Goal: Task Accomplishment & Management: Manage account settings

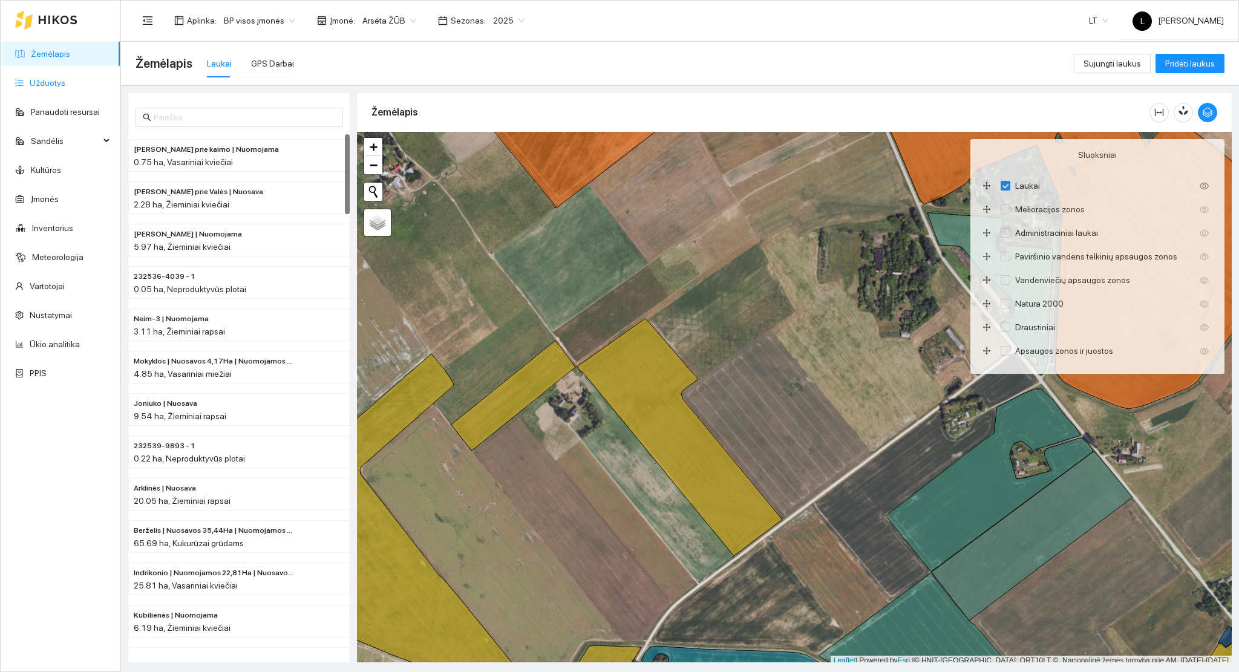
click at [62, 83] on link "Užduotys" at bounding box center [48, 83] width 36 height 10
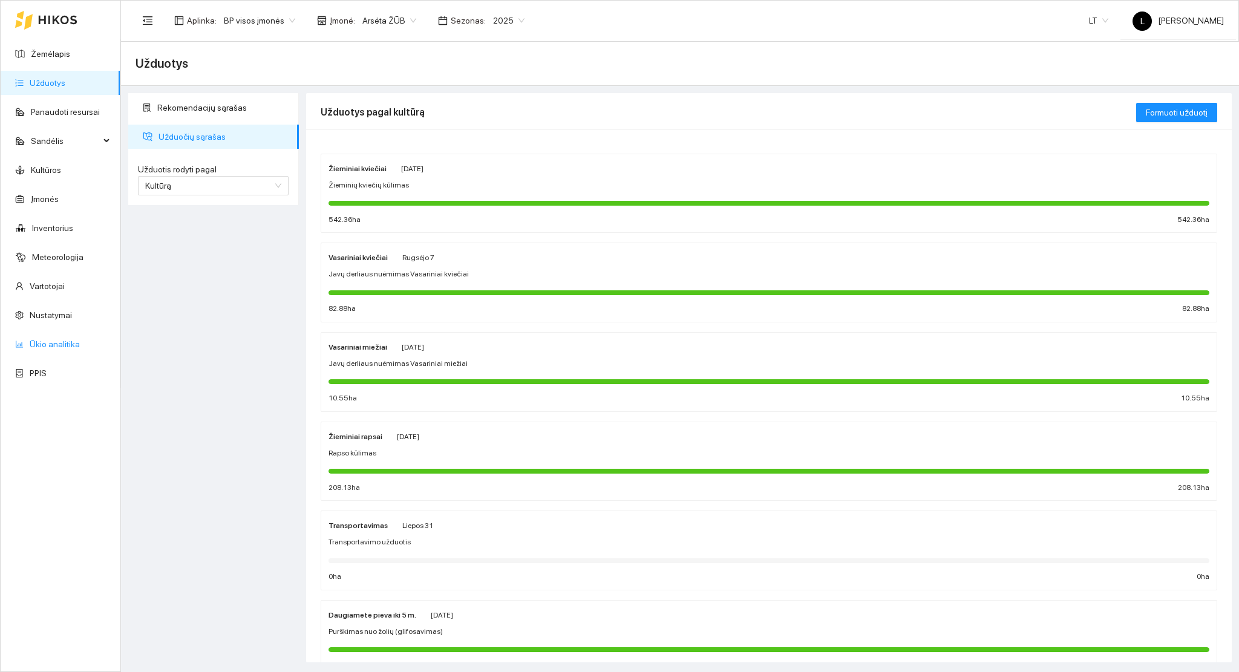
click at [73, 339] on link "Ūkio analitika" at bounding box center [55, 344] width 50 height 10
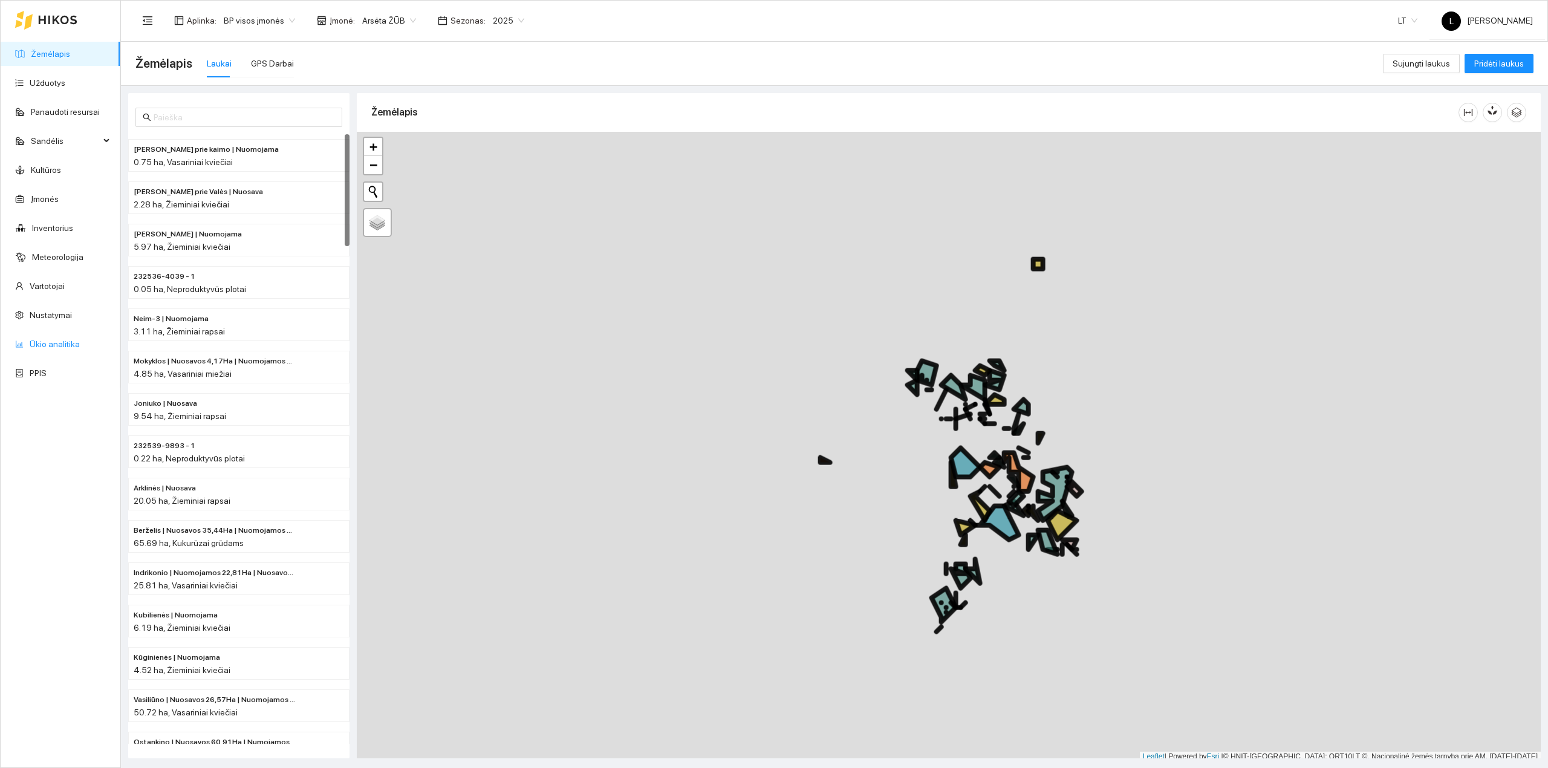
click at [42, 339] on link "Ūkio analitika" at bounding box center [55, 344] width 50 height 10
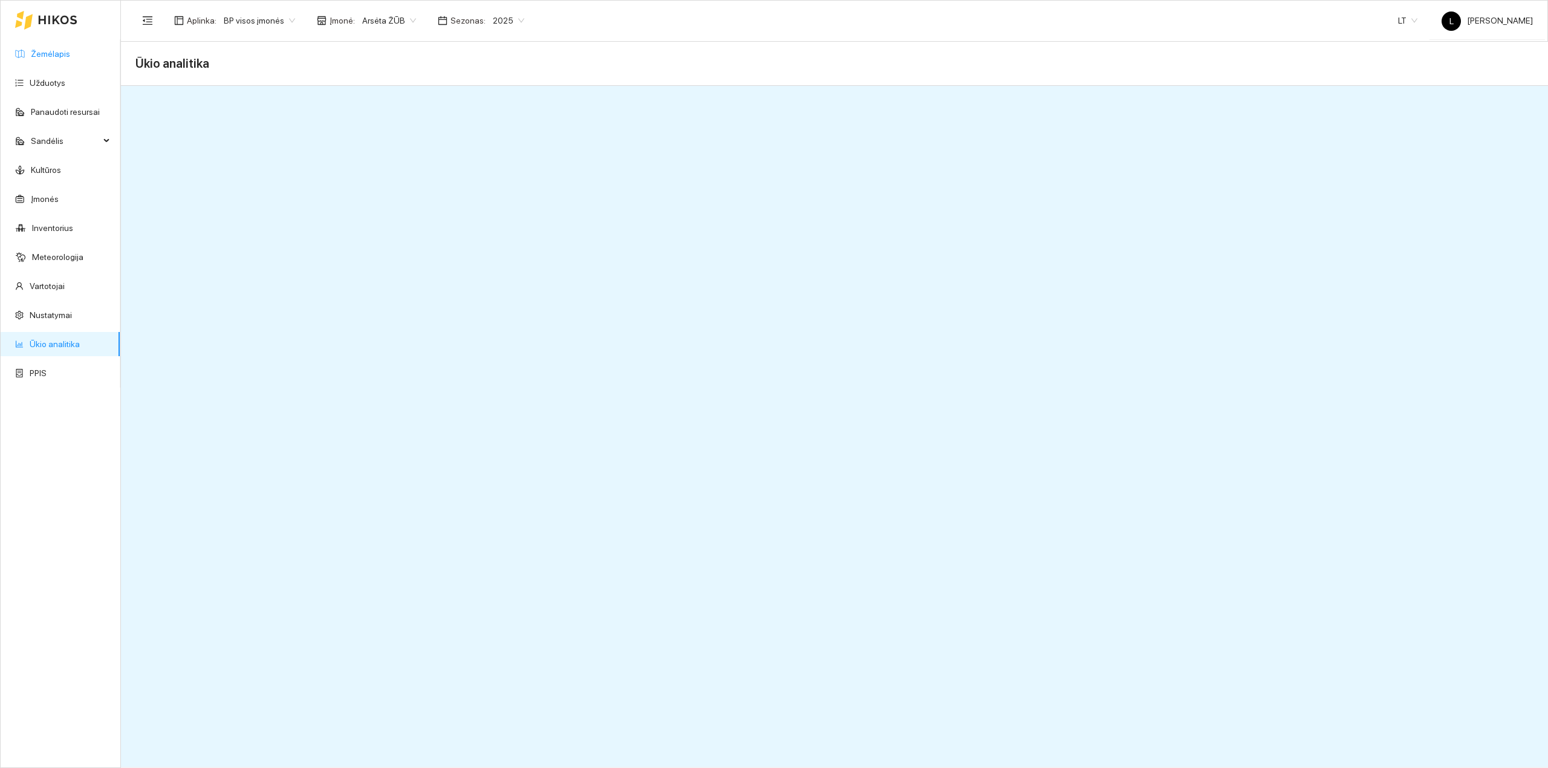
click at [48, 49] on link "Žemėlapis" at bounding box center [50, 54] width 39 height 10
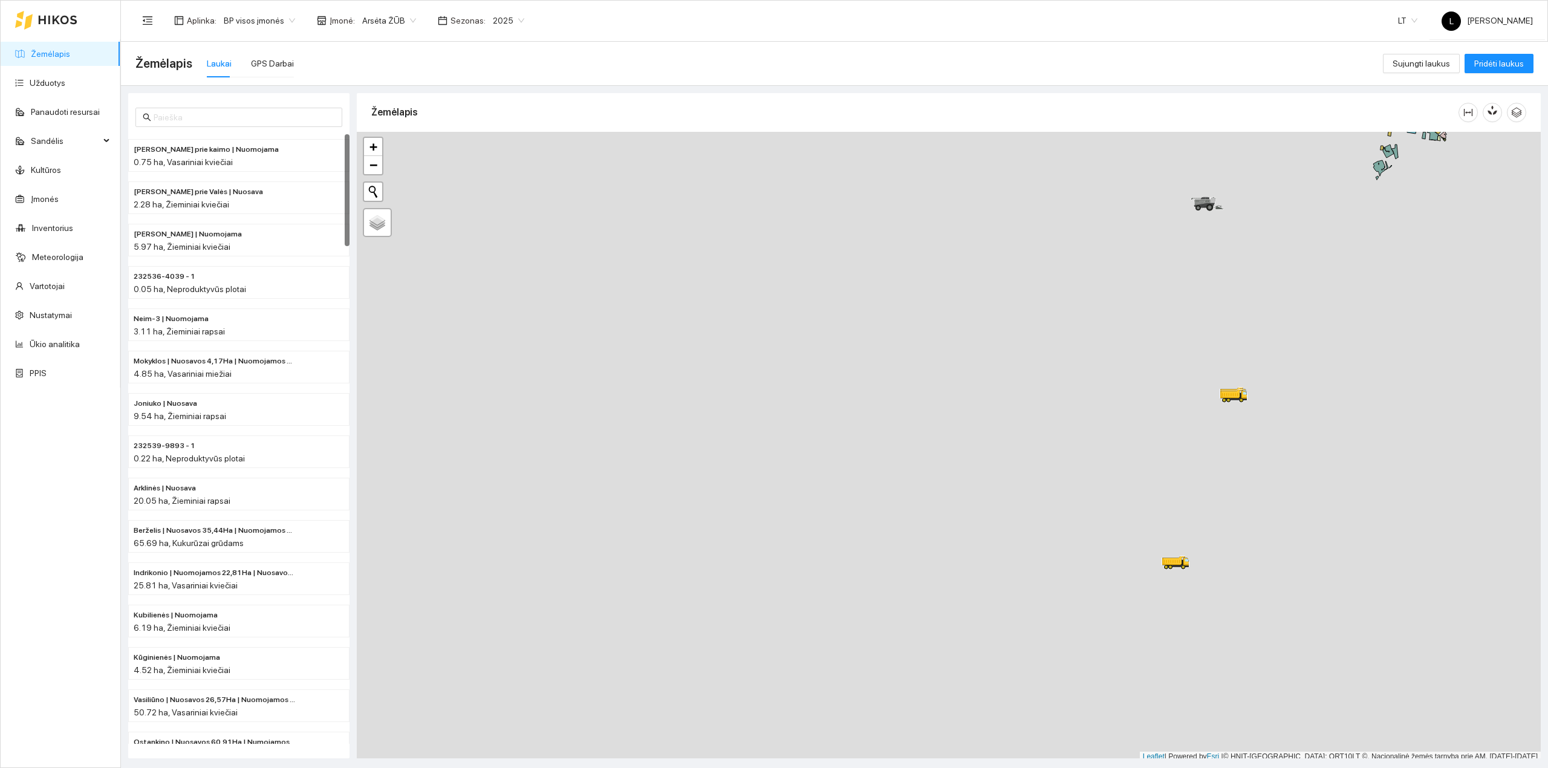
scroll to position [3, 0]
drag, startPoint x: 1179, startPoint y: 250, endPoint x: 971, endPoint y: 354, distance: 233.1
click at [975, 352] on div at bounding box center [949, 444] width 1184 height 630
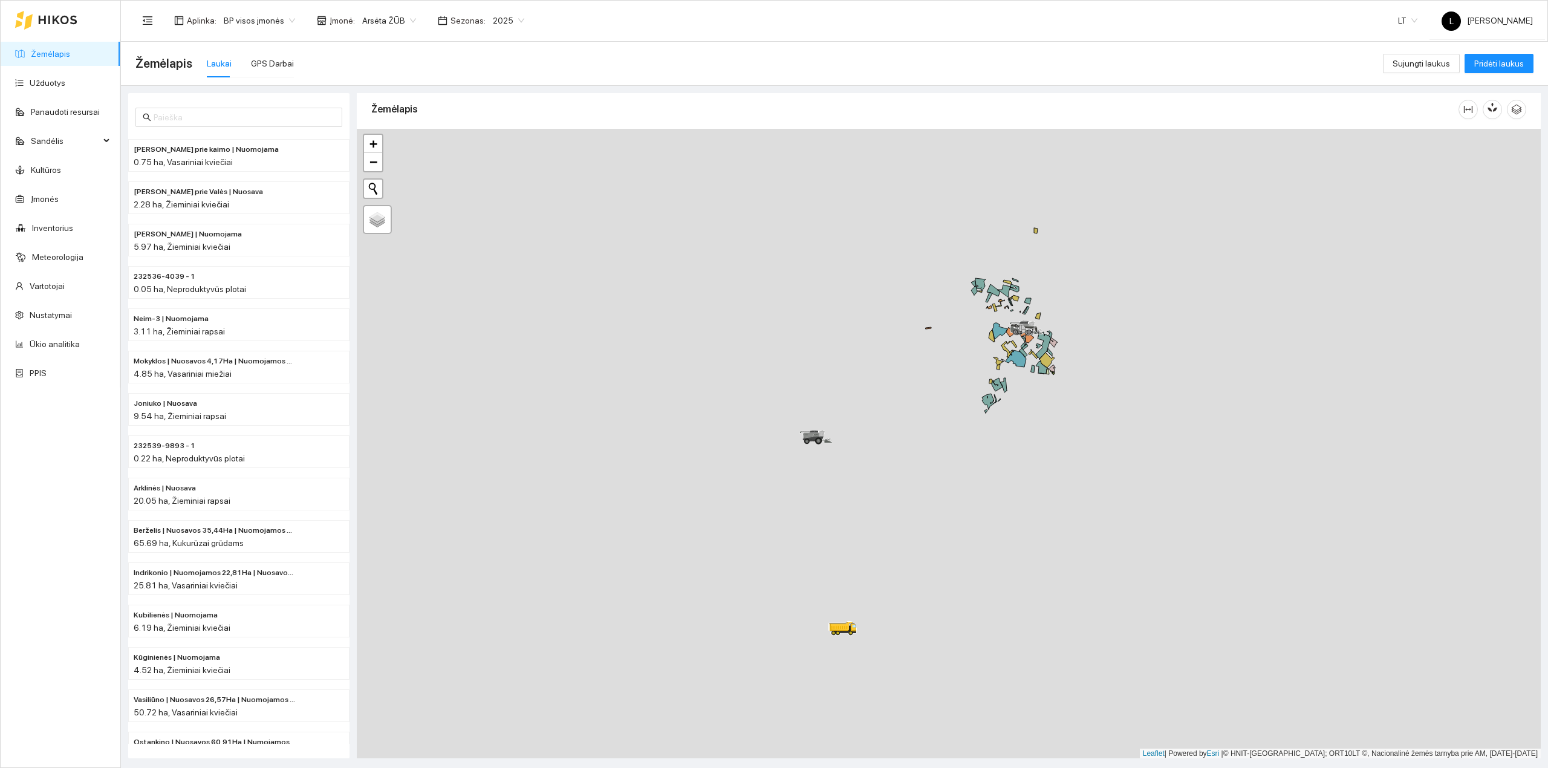
drag, startPoint x: 1167, startPoint y: 285, endPoint x: 981, endPoint y: 403, distance: 219.6
click at [1006, 426] on div at bounding box center [949, 444] width 1184 height 630
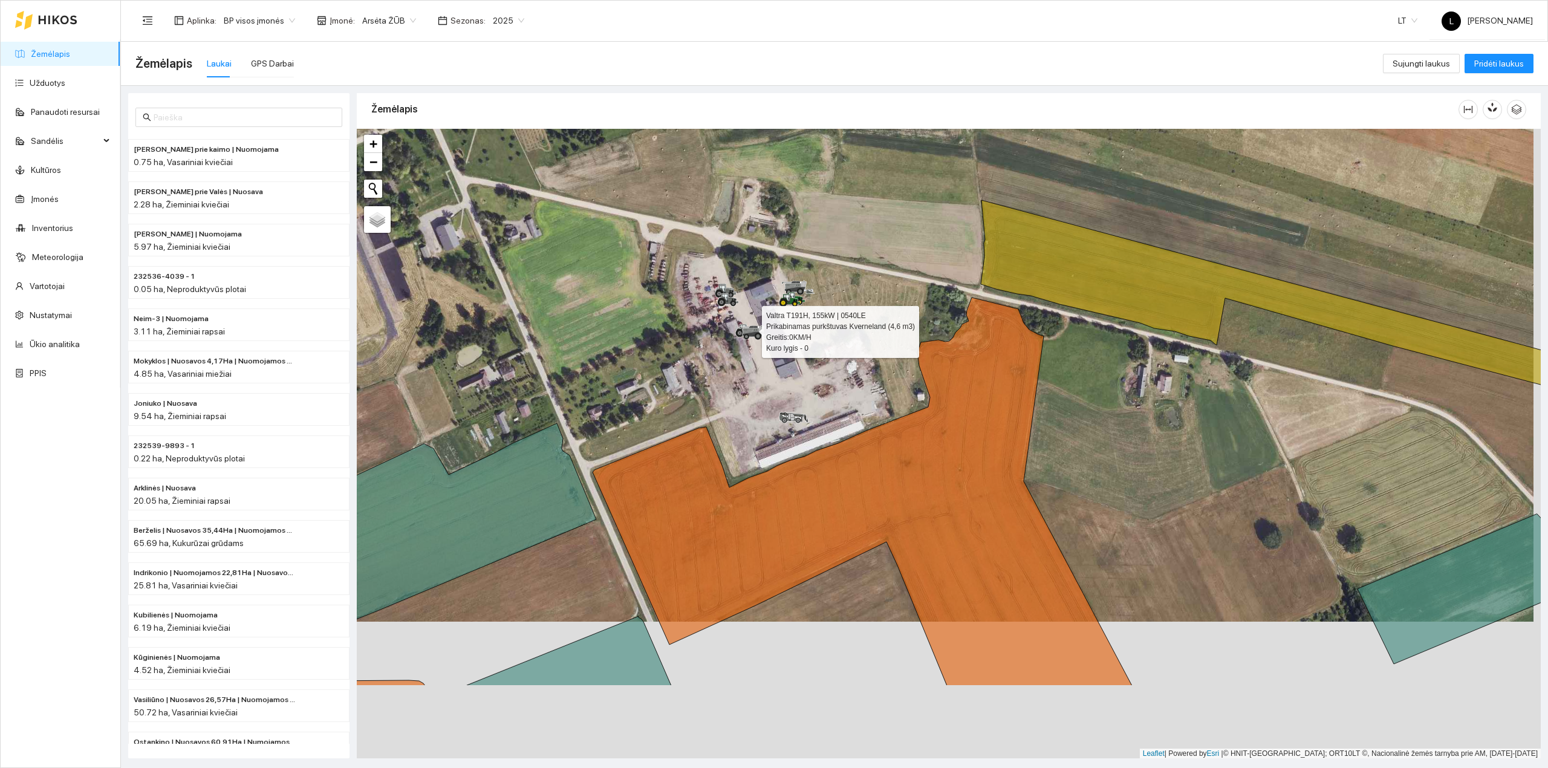
drag, startPoint x: 868, startPoint y: 565, endPoint x: 861, endPoint y: 409, distance: 155.6
click at [861, 410] on div at bounding box center [949, 444] width 1184 height 630
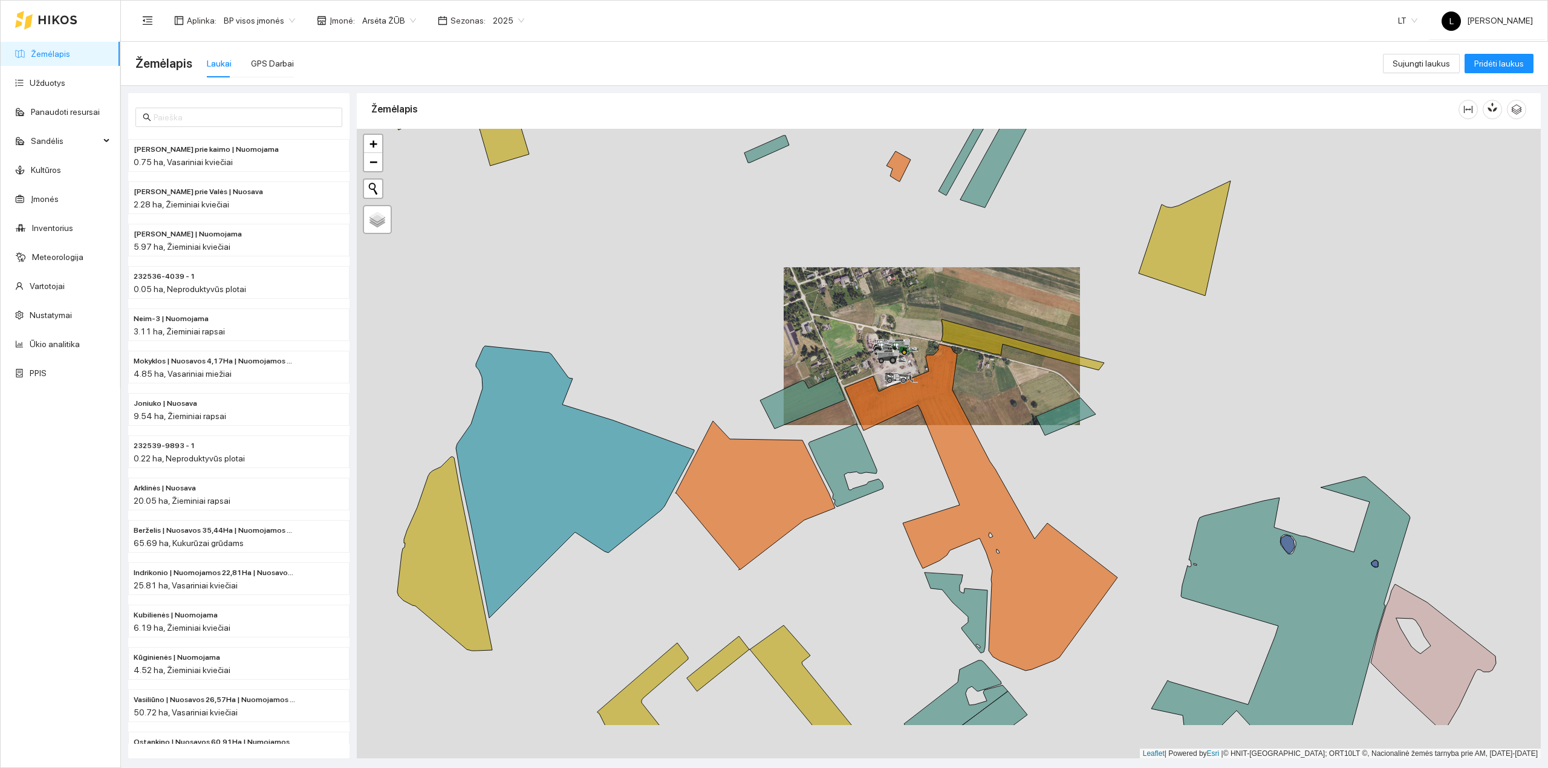
drag, startPoint x: 859, startPoint y: 567, endPoint x: 796, endPoint y: 151, distance: 421.4
click at [796, 112] on div "Žemėlapis" at bounding box center [949, 422] width 1184 height 665
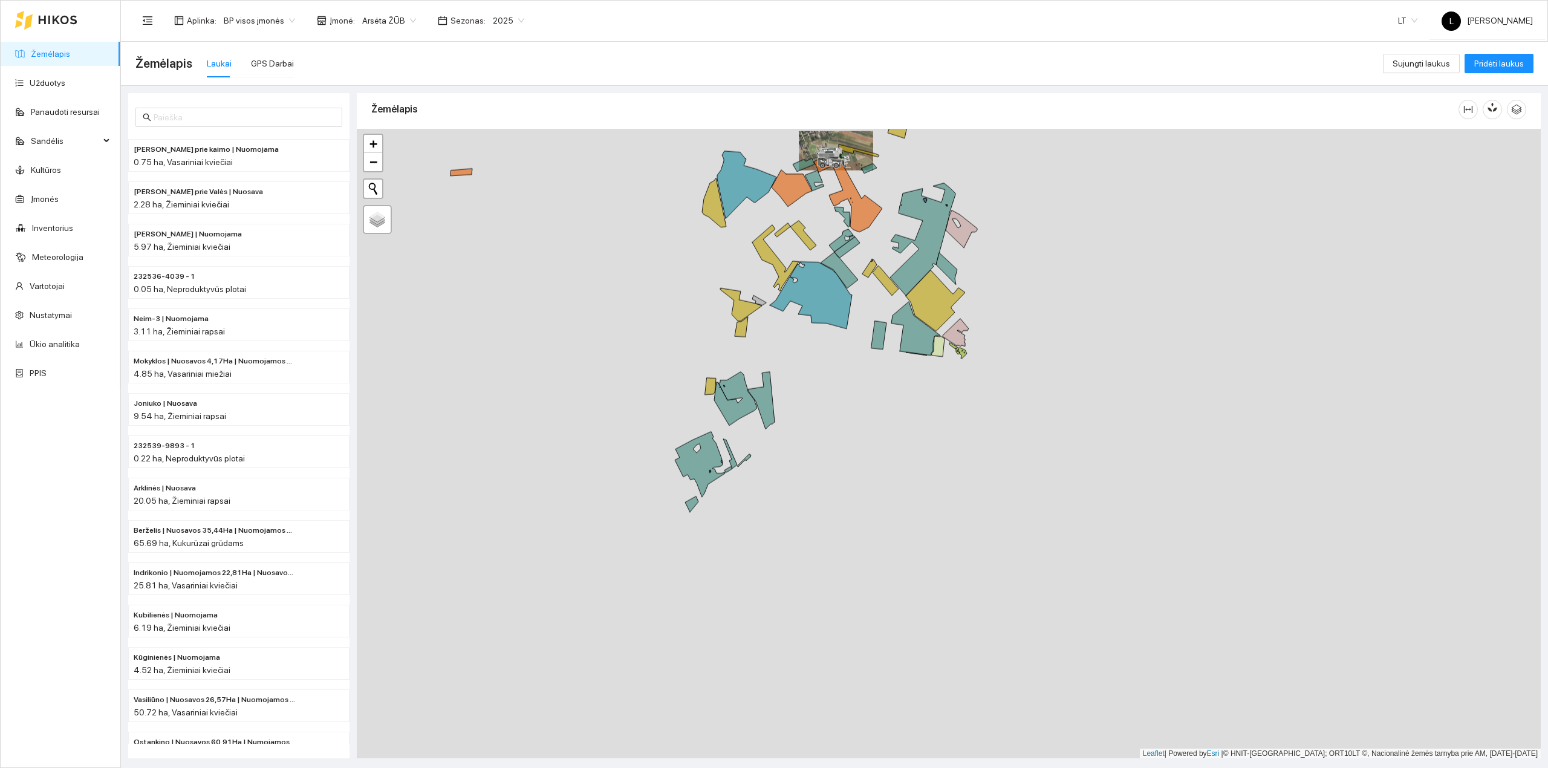
drag, startPoint x: 804, startPoint y: 434, endPoint x: 851, endPoint y: 284, distance: 157.2
click at [851, 284] on div at bounding box center [949, 444] width 1184 height 630
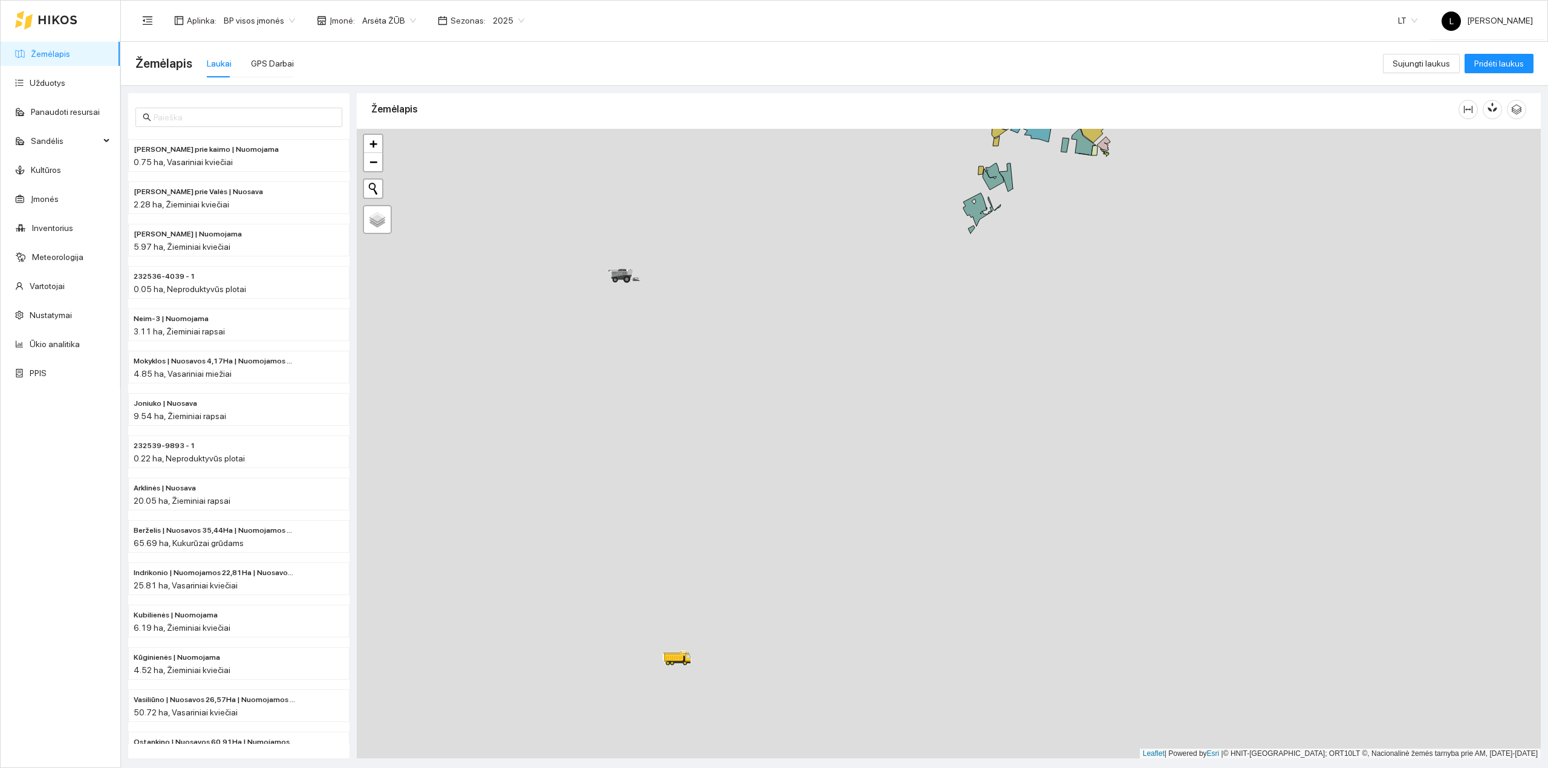
drag, startPoint x: 700, startPoint y: 293, endPoint x: 749, endPoint y: 339, distance: 66.8
click at [731, 287] on div at bounding box center [949, 444] width 1184 height 630
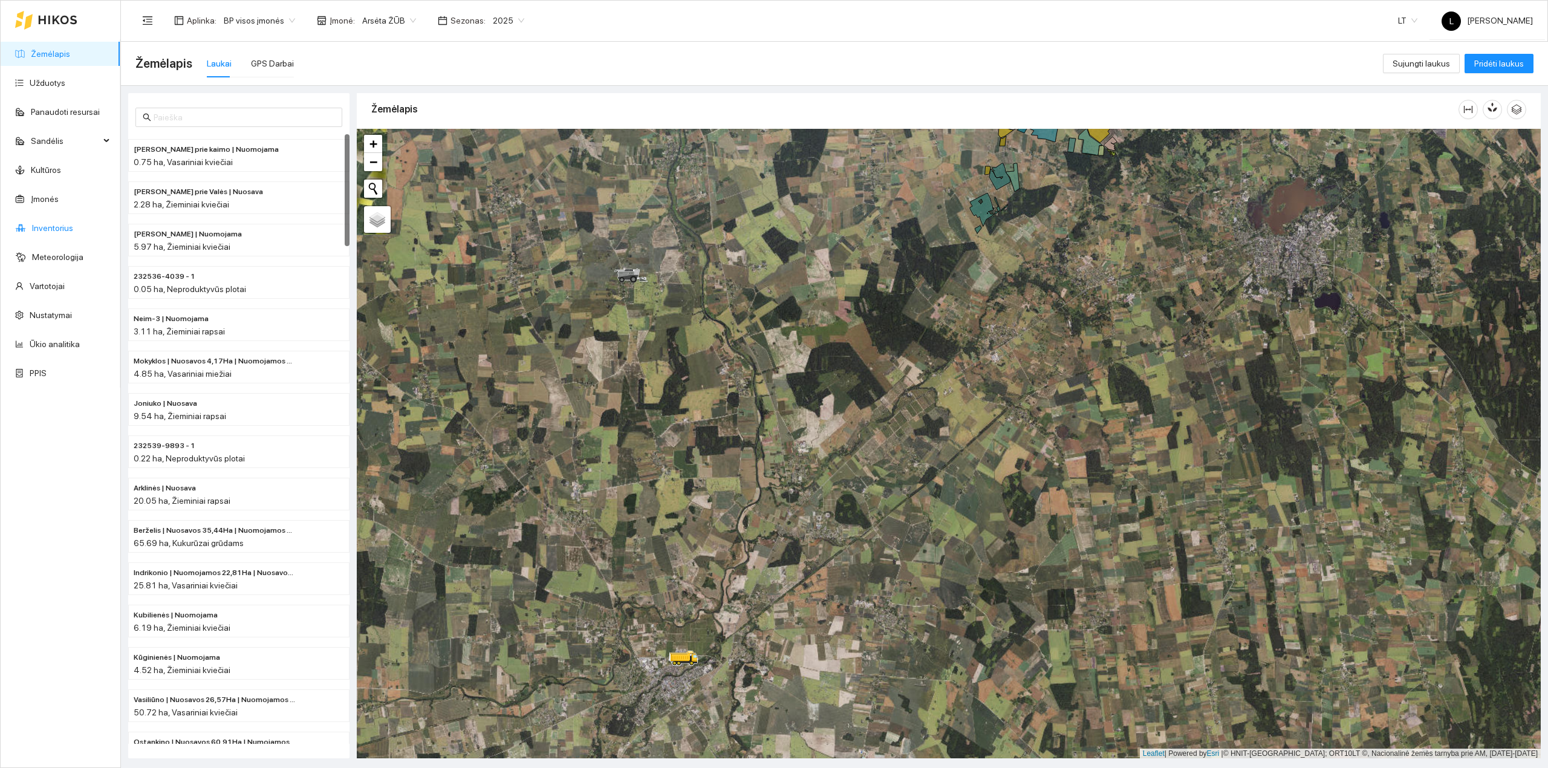
click at [63, 226] on link "Inventorius" at bounding box center [52, 228] width 41 height 10
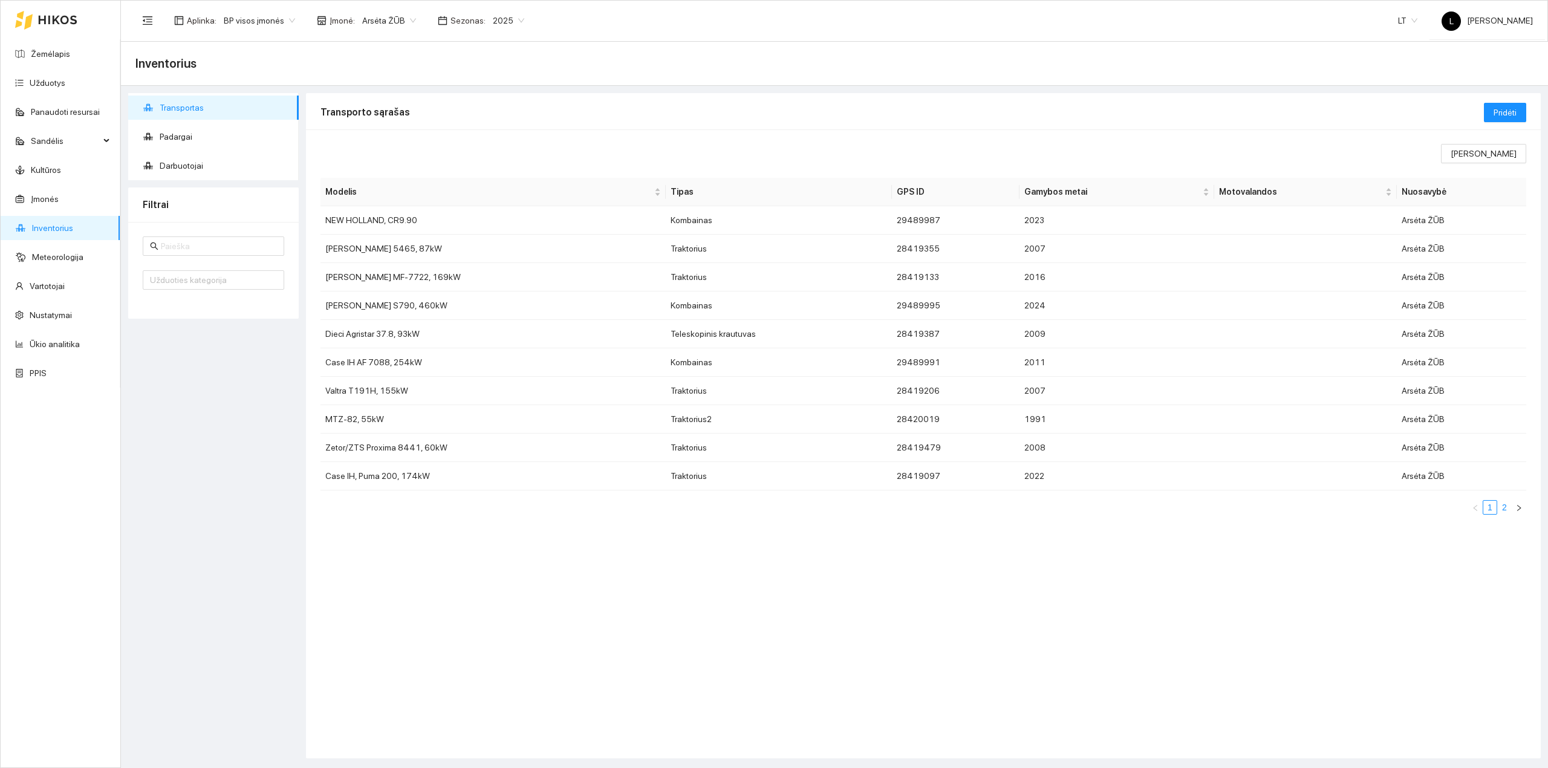
click at [1506, 509] on link "2" at bounding box center [1504, 507] width 13 height 13
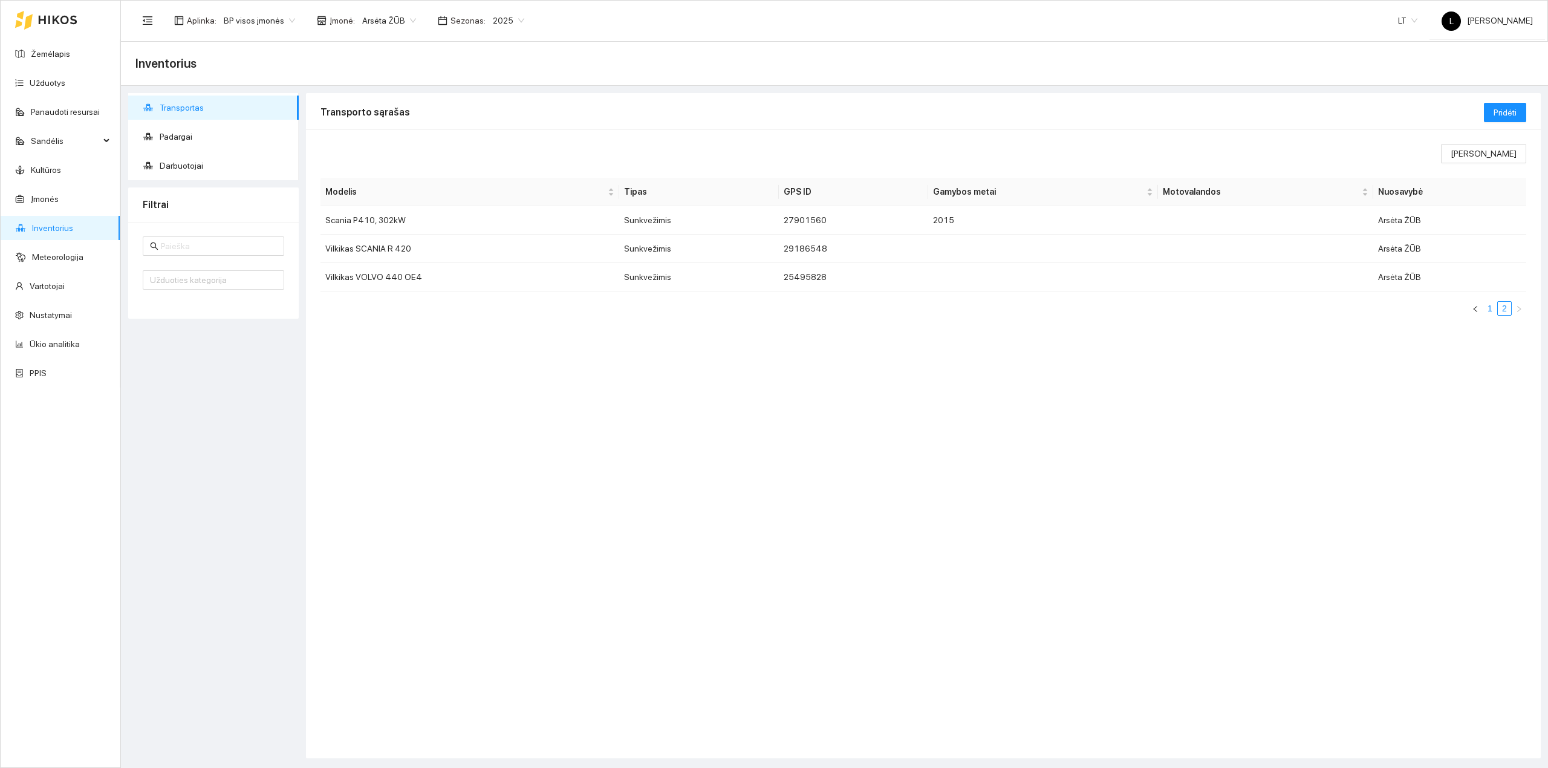
click at [1488, 308] on link "1" at bounding box center [1489, 308] width 13 height 13
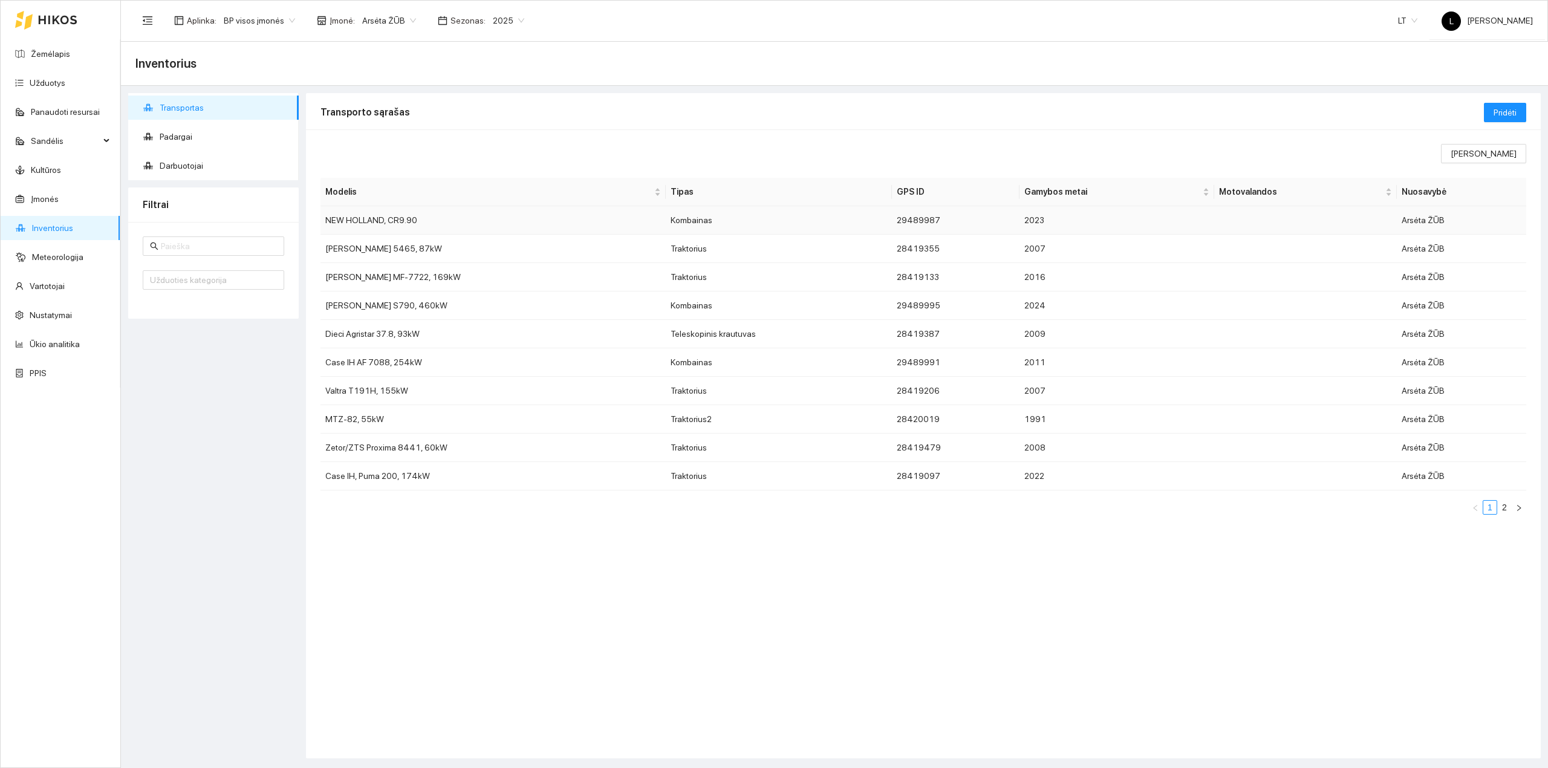
click at [431, 219] on td "NEW HOLLAND, CR9.90" at bounding box center [493, 220] width 345 height 28
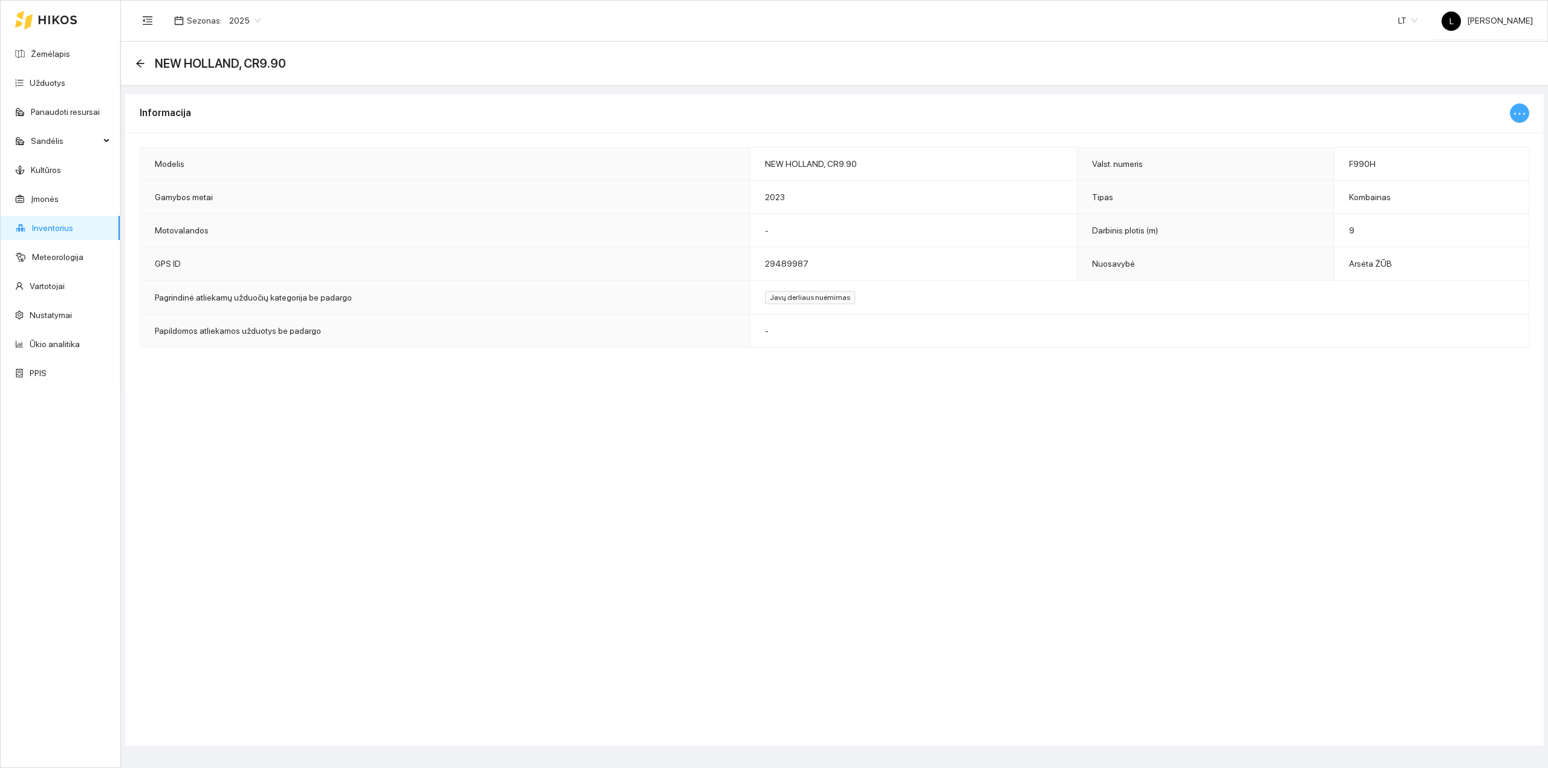
click at [1514, 117] on icon "ellipsis" at bounding box center [1520, 113] width 15 height 15
click at [1468, 134] on span "Keisti informaciją" at bounding box center [1493, 137] width 62 height 13
type input "NEW HOLLAND, CR9.90"
type input "F990H"
type input "9"
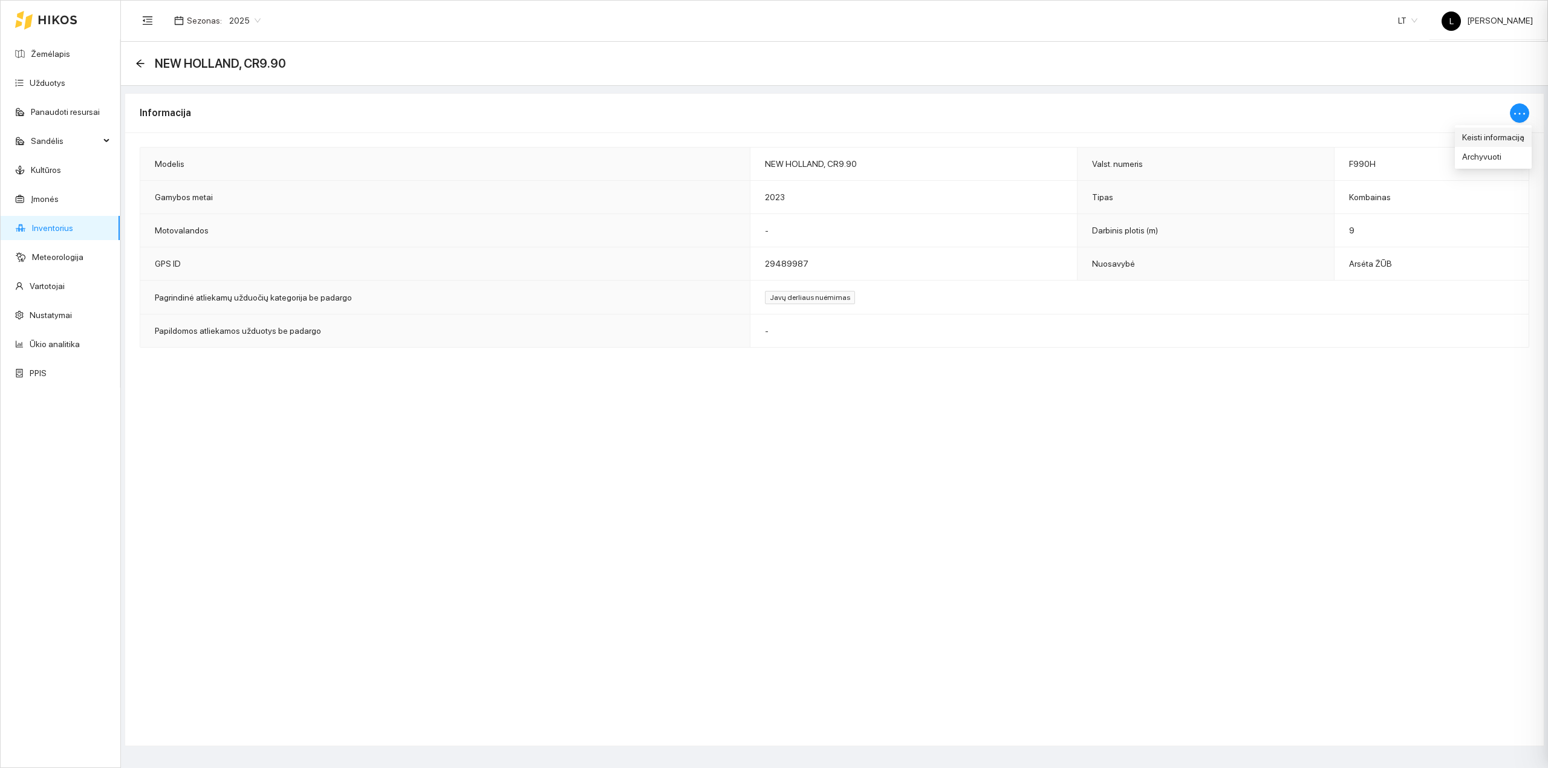
type input "2023"
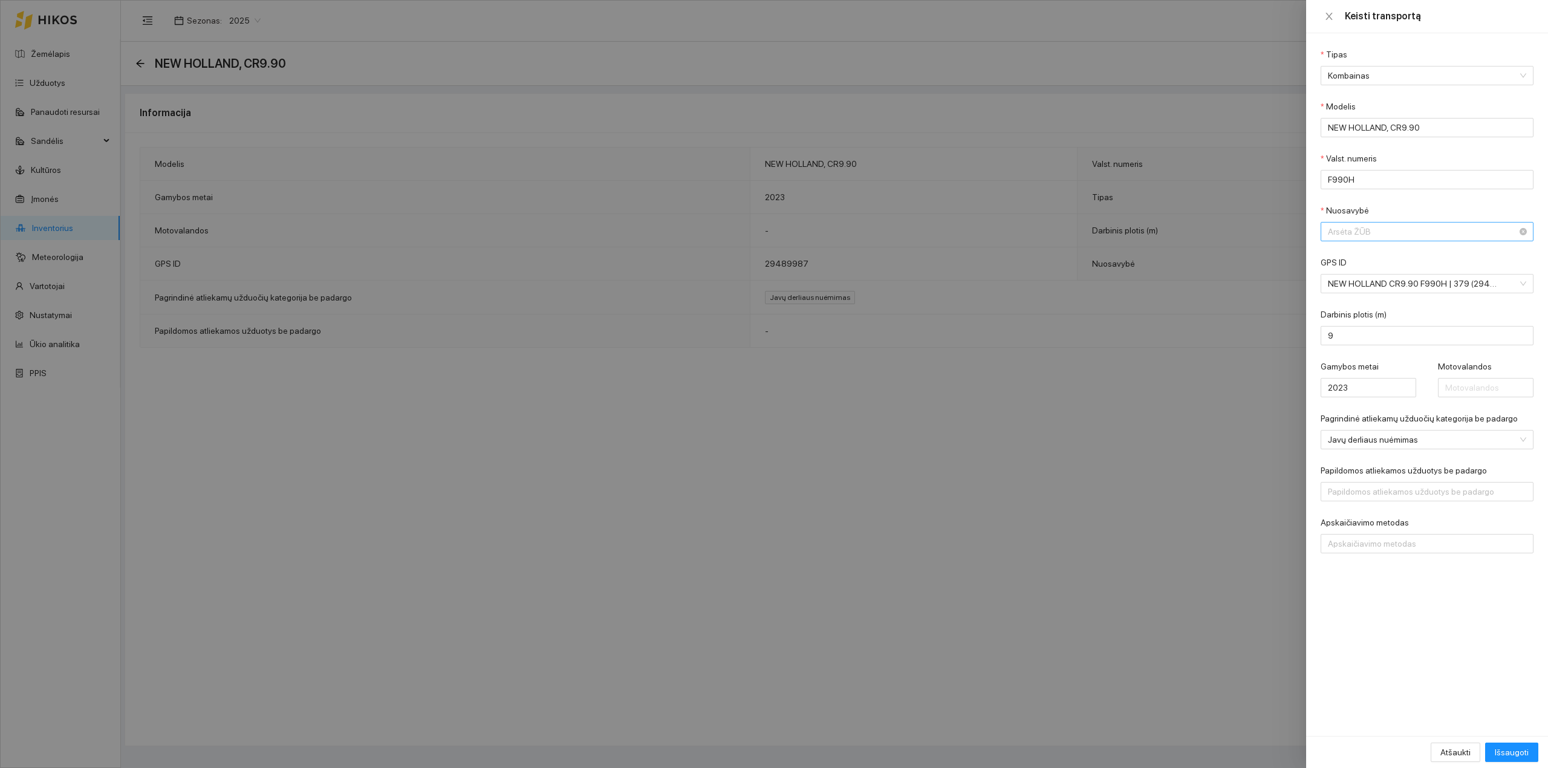
click at [1387, 232] on span "Arsėta ŽŪB" at bounding box center [1418, 232] width 181 height 18
click at [1380, 279] on div "Mūšos aruodai KOOP" at bounding box center [1418, 278] width 181 height 13
click at [1514, 753] on span "Išsaugoti" at bounding box center [1512, 752] width 34 height 13
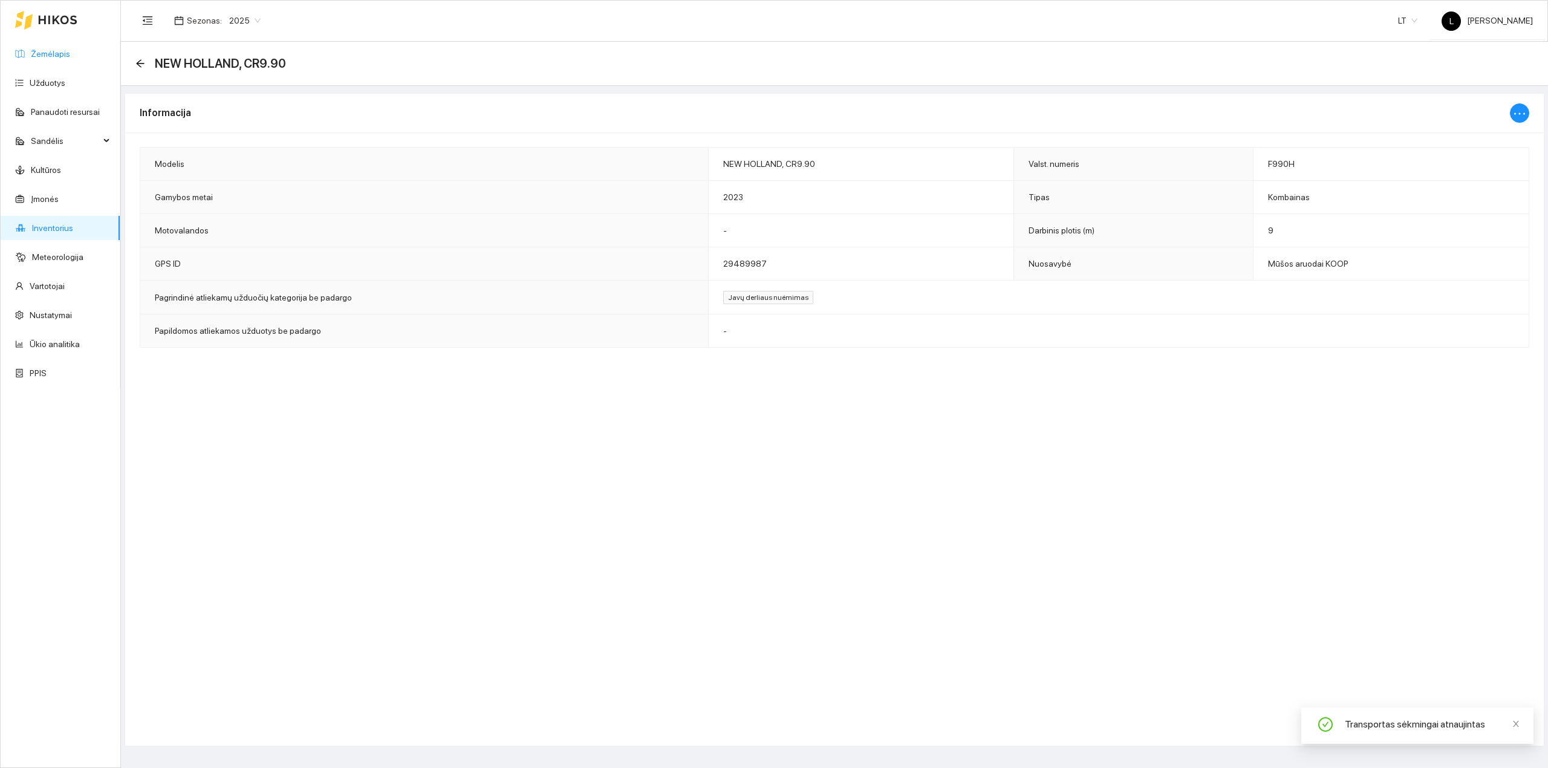
click at [59, 54] on link "Žemėlapis" at bounding box center [50, 54] width 39 height 10
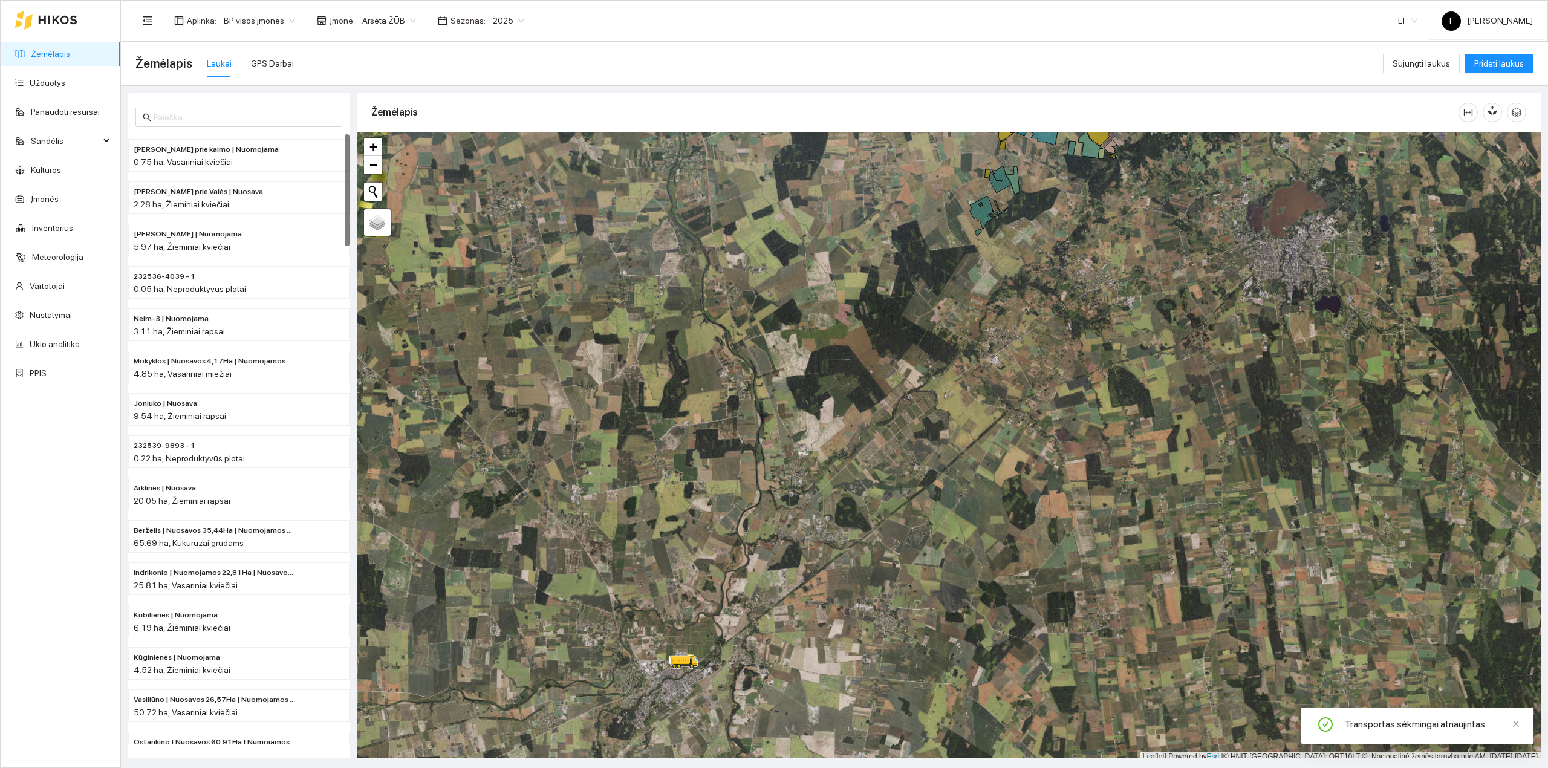
scroll to position [3, 0]
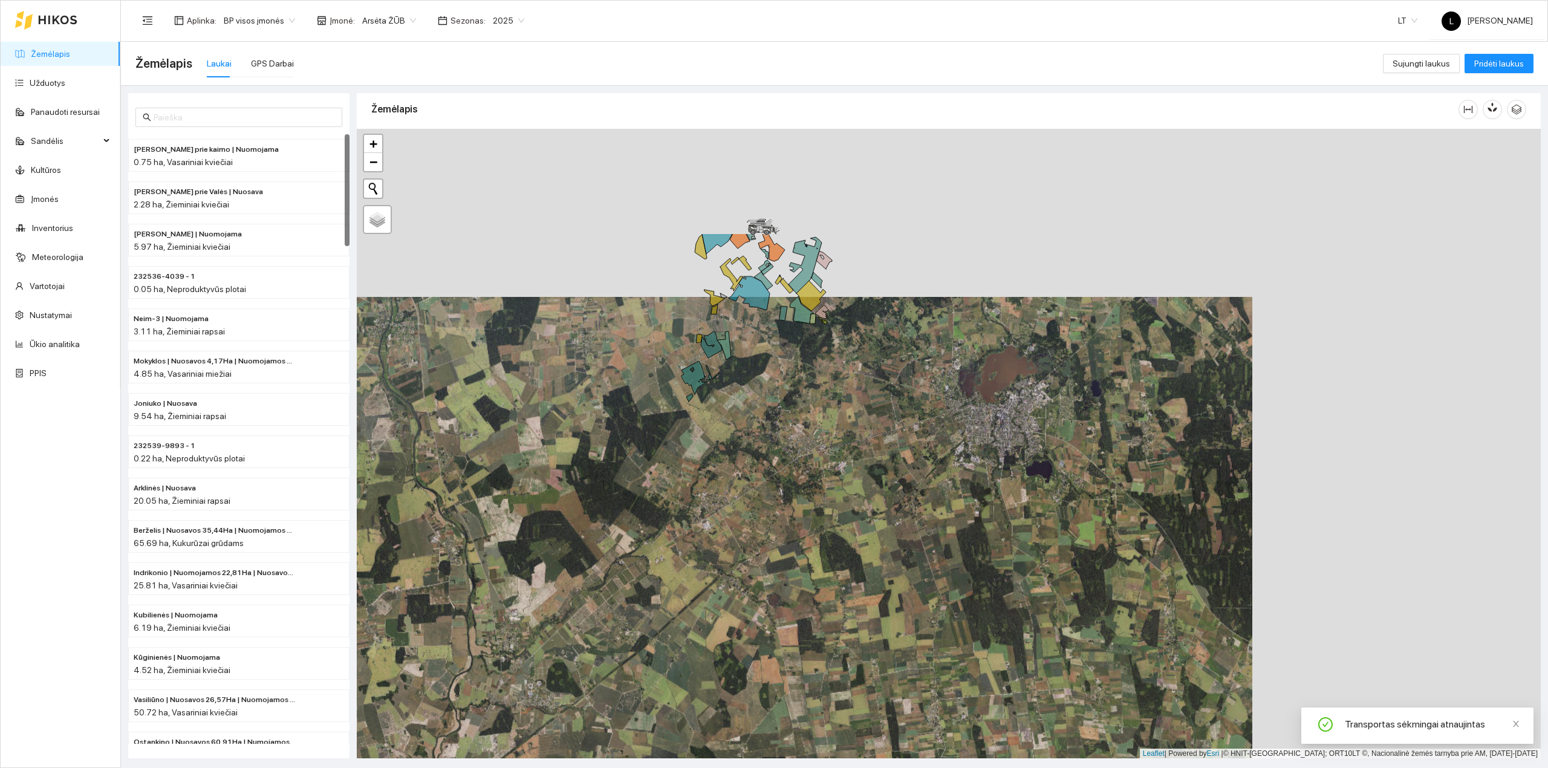
drag, startPoint x: 487, startPoint y: 622, endPoint x: 465, endPoint y: 634, distance: 25.2
click at [466, 634] on div at bounding box center [949, 444] width 1184 height 630
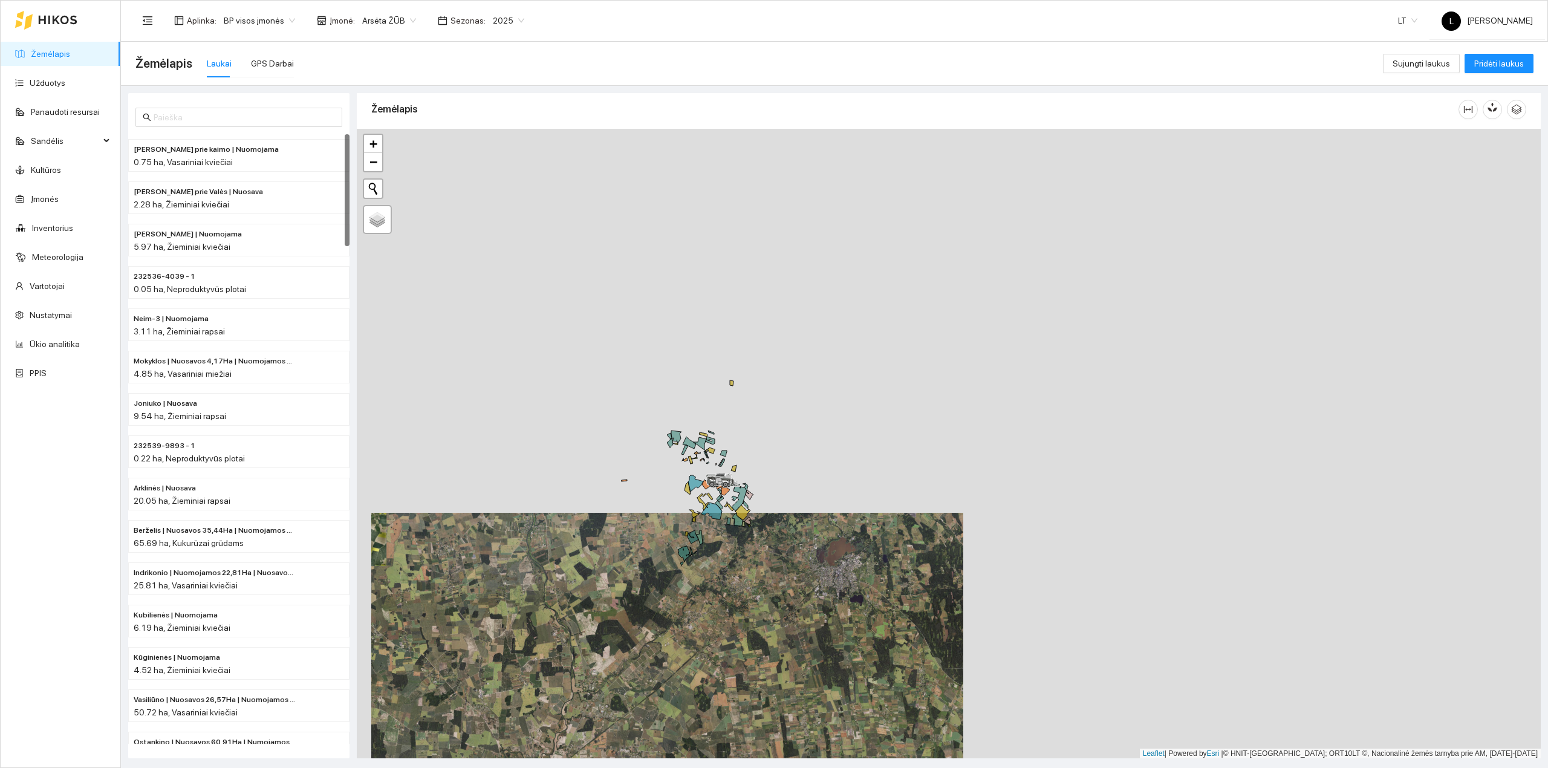
drag, startPoint x: 745, startPoint y: 518, endPoint x: 751, endPoint y: 521, distance: 6.8
click at [751, 521] on div at bounding box center [949, 444] width 1184 height 630
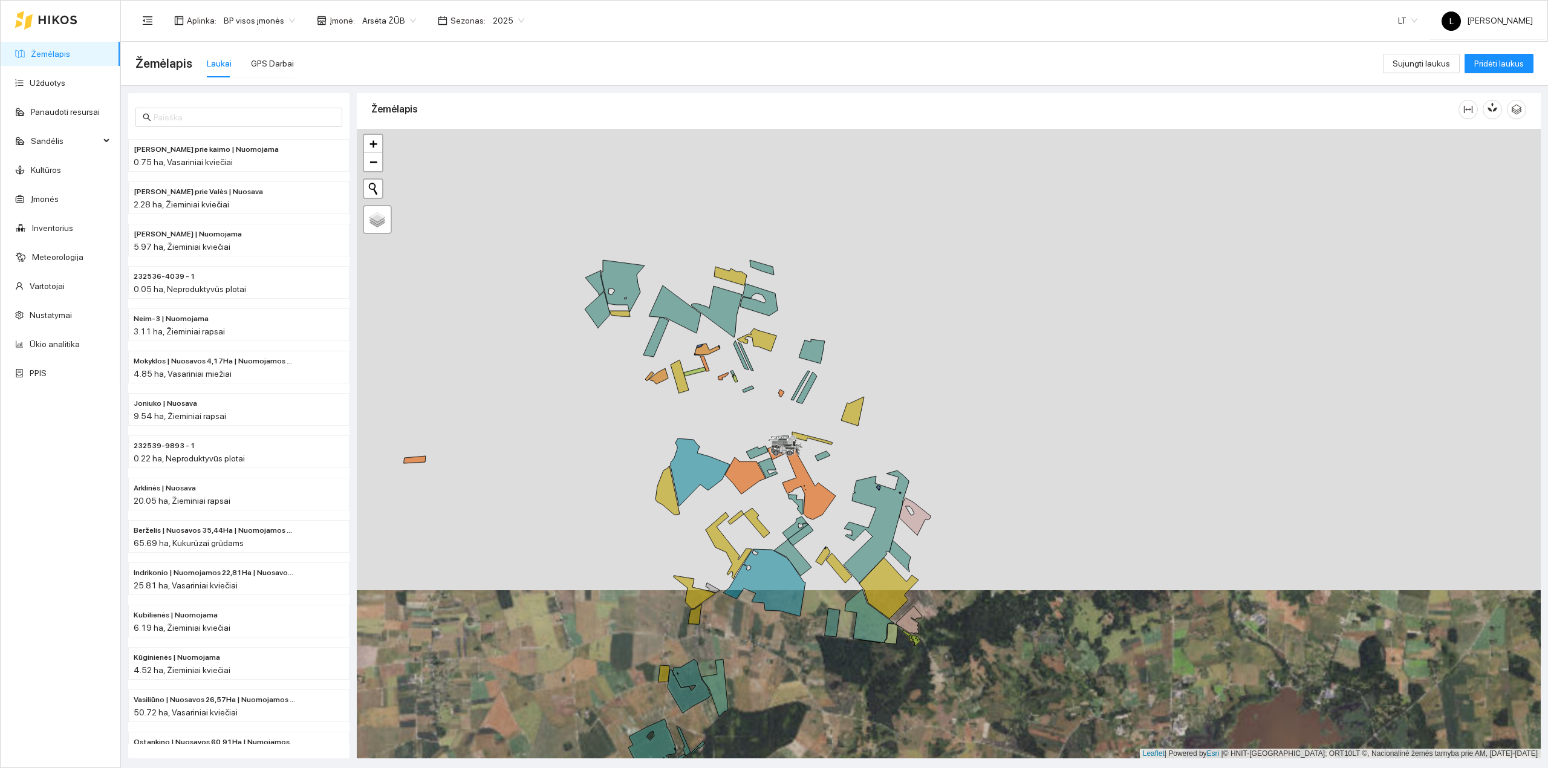
drag, startPoint x: 721, startPoint y: 502, endPoint x: 839, endPoint y: 574, distance: 138.7
click at [838, 574] on div at bounding box center [949, 444] width 1184 height 630
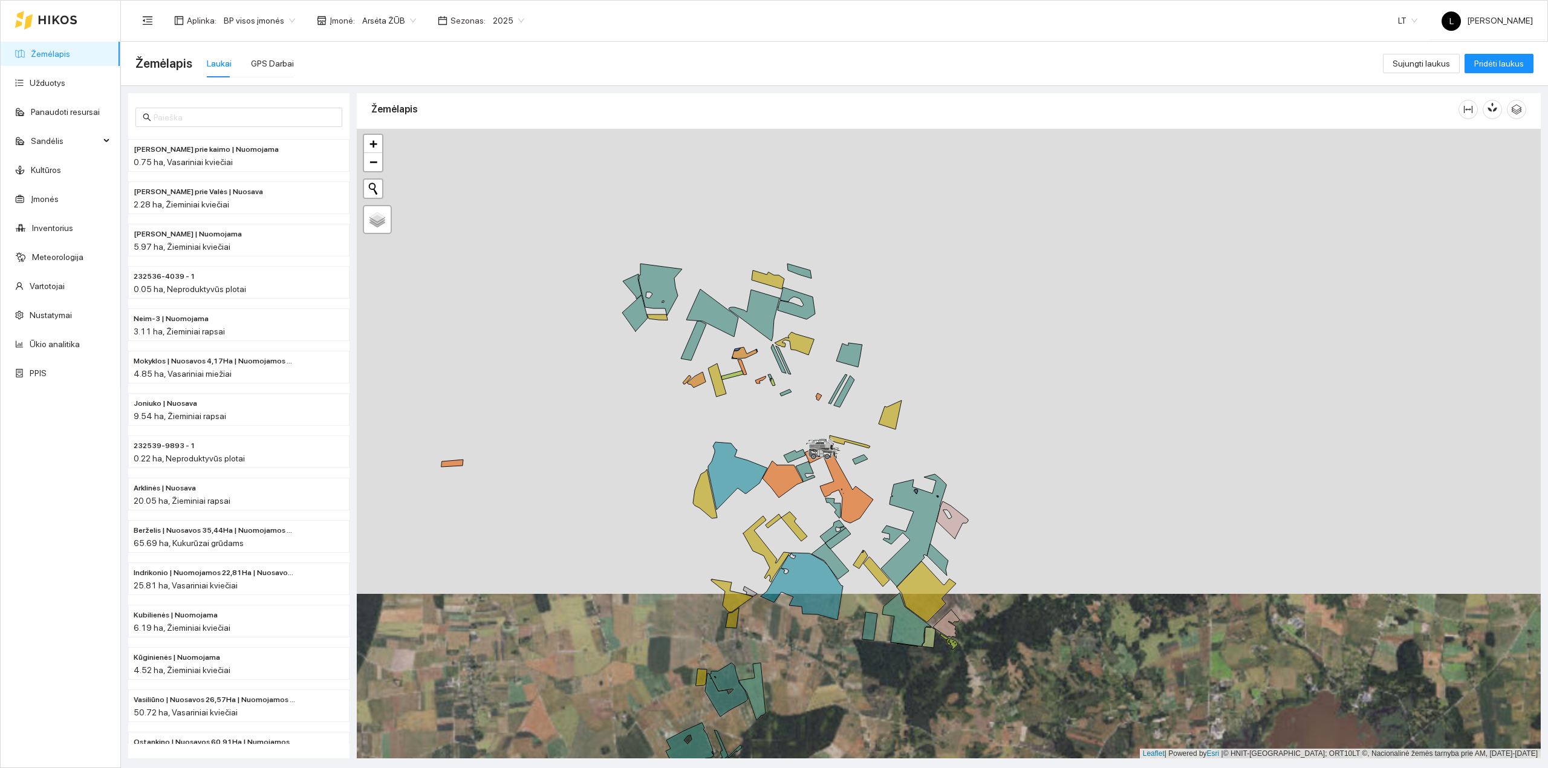
drag, startPoint x: 852, startPoint y: 559, endPoint x: 1081, endPoint y: 502, distance: 236.1
click at [1081, 502] on div at bounding box center [949, 444] width 1184 height 630
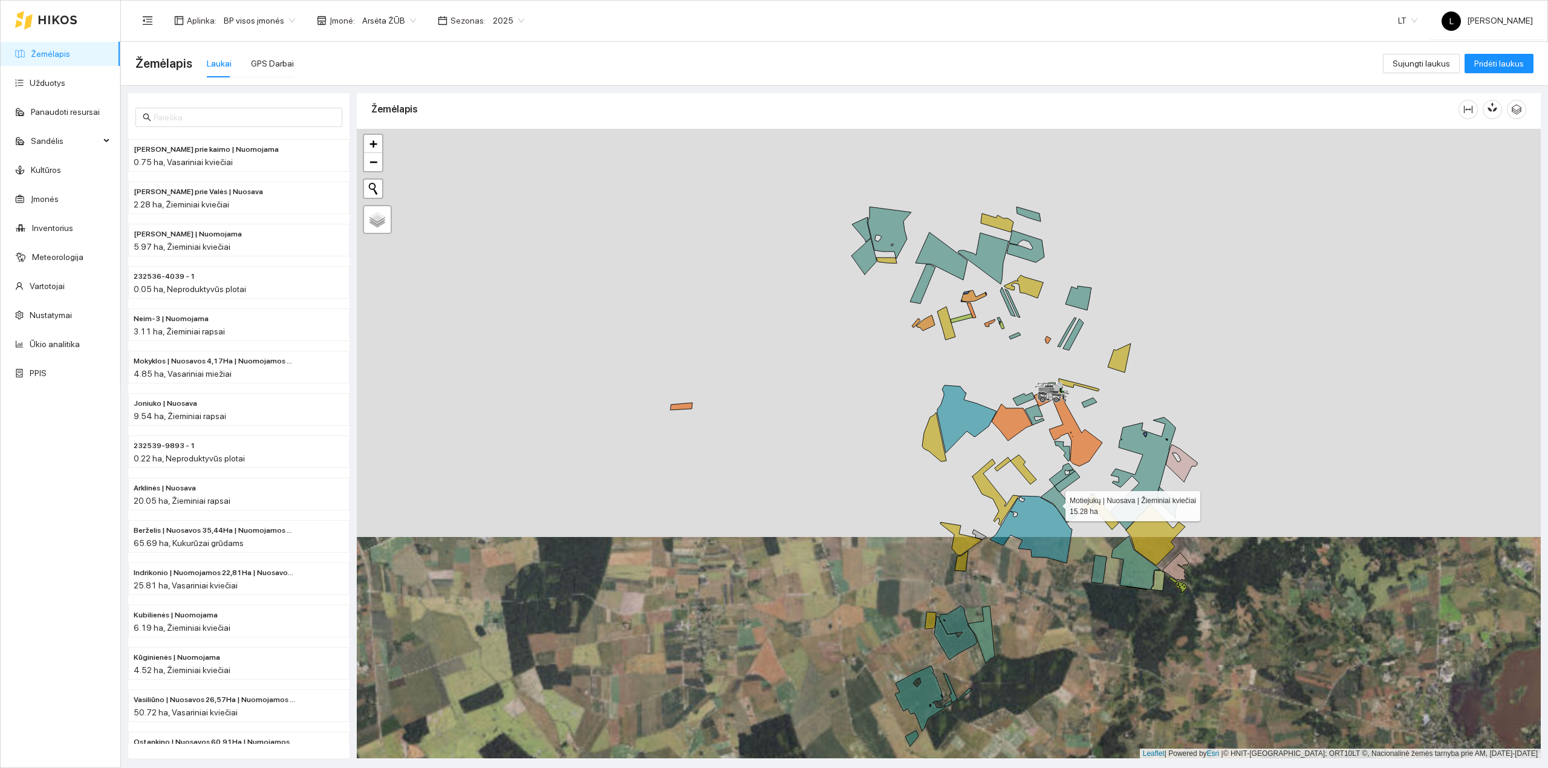
drag, startPoint x: 1055, startPoint y: 504, endPoint x: 1003, endPoint y: 493, distance: 53.0
click at [1041, 493] on icon at bounding box center [1059, 504] width 37 height 36
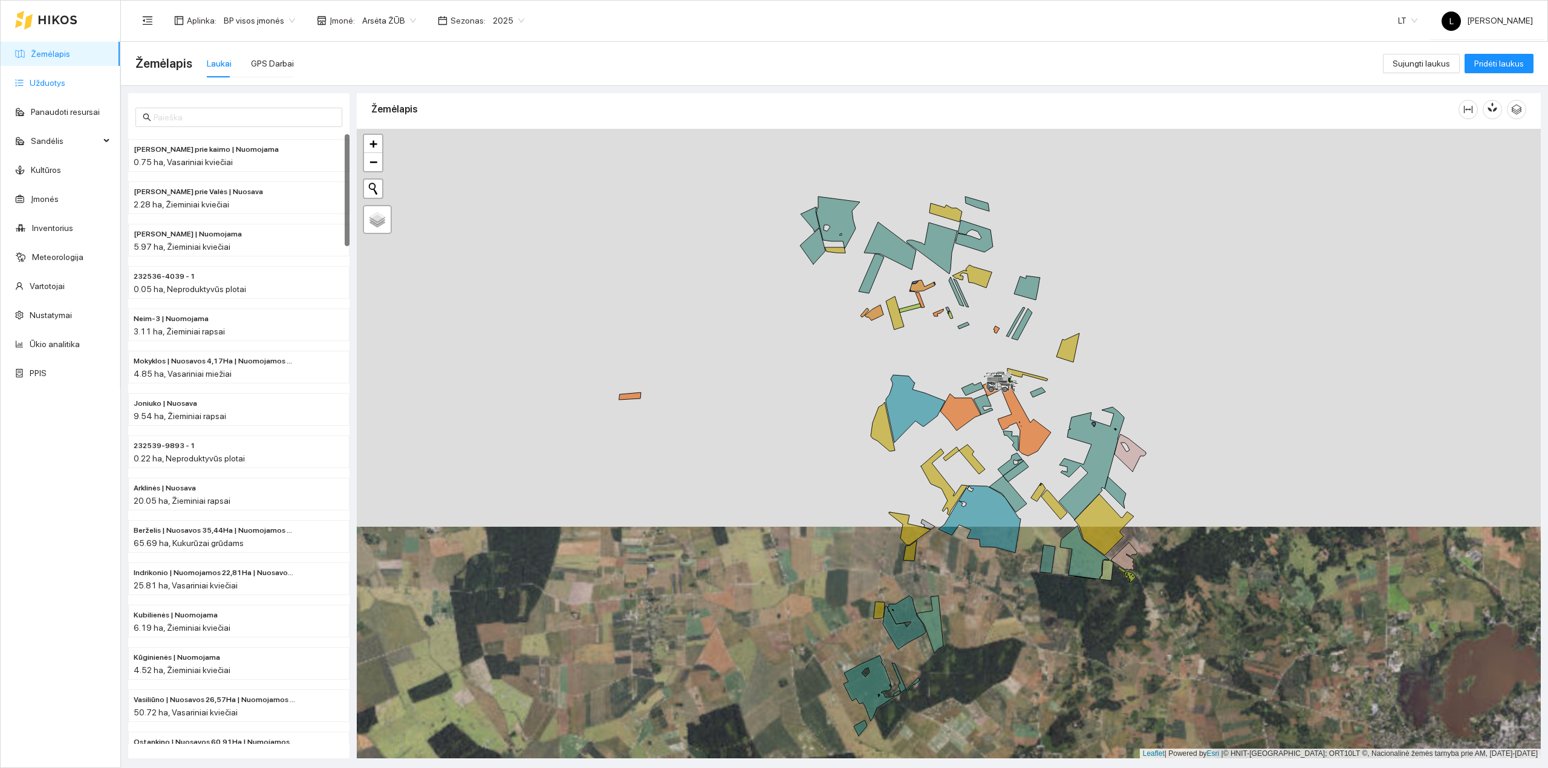
click at [30, 78] on link "Užduotys" at bounding box center [48, 83] width 36 height 10
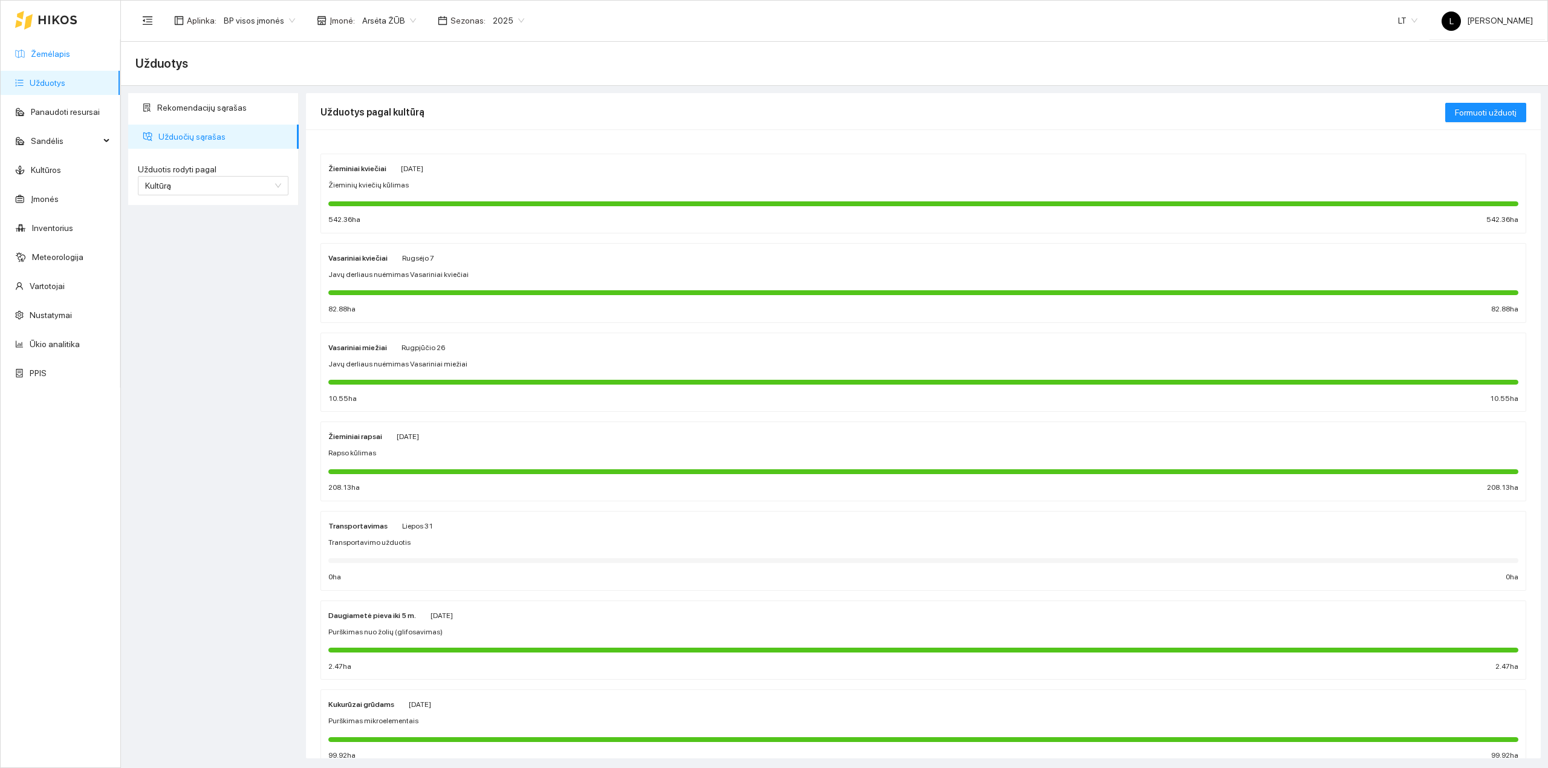
click at [39, 51] on link "Žemėlapis" at bounding box center [50, 54] width 39 height 10
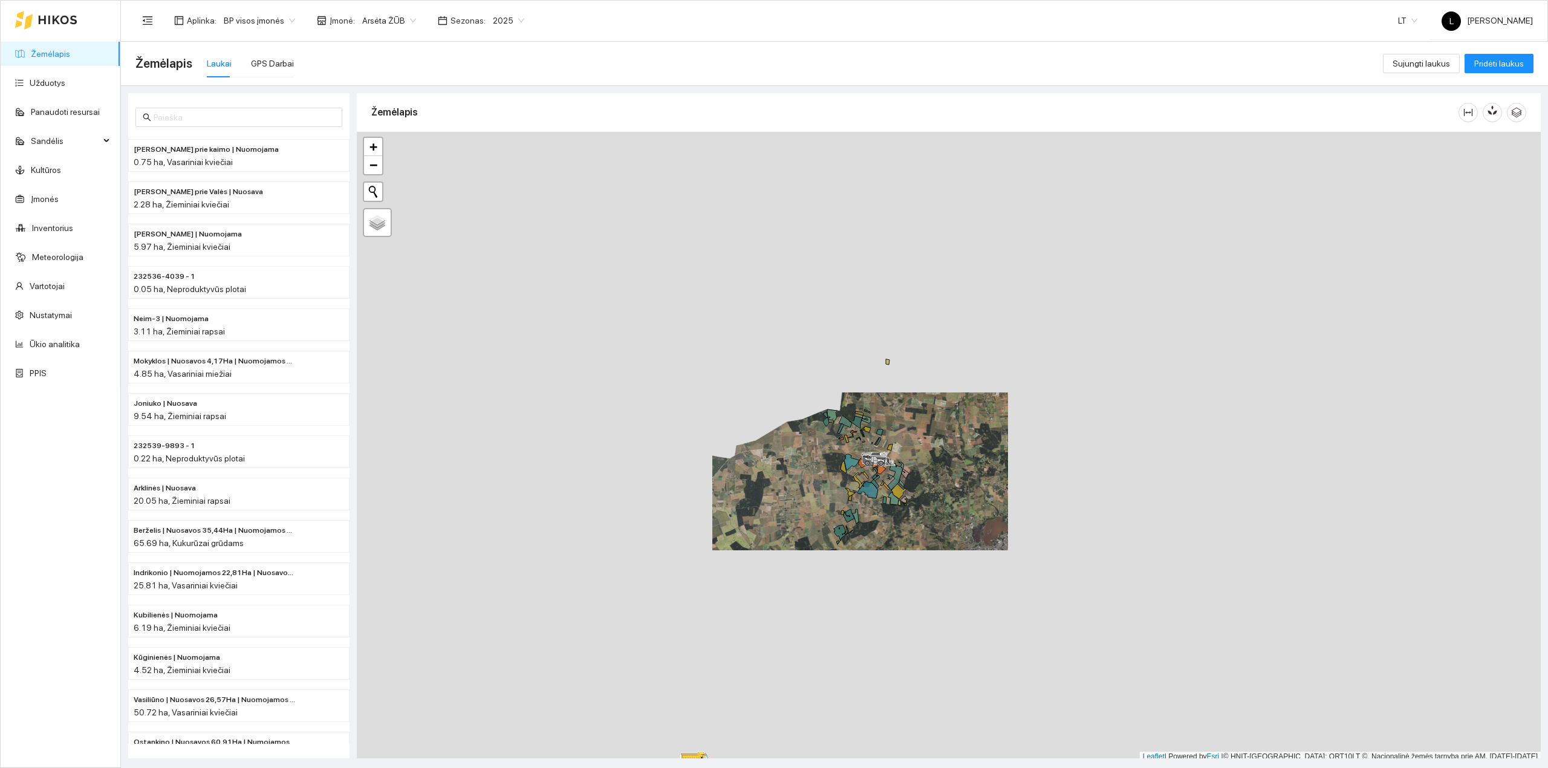
scroll to position [3, 0]
drag, startPoint x: 840, startPoint y: 516, endPoint x: 806, endPoint y: 422, distance: 100.2
click at [806, 422] on div at bounding box center [949, 444] width 1184 height 630
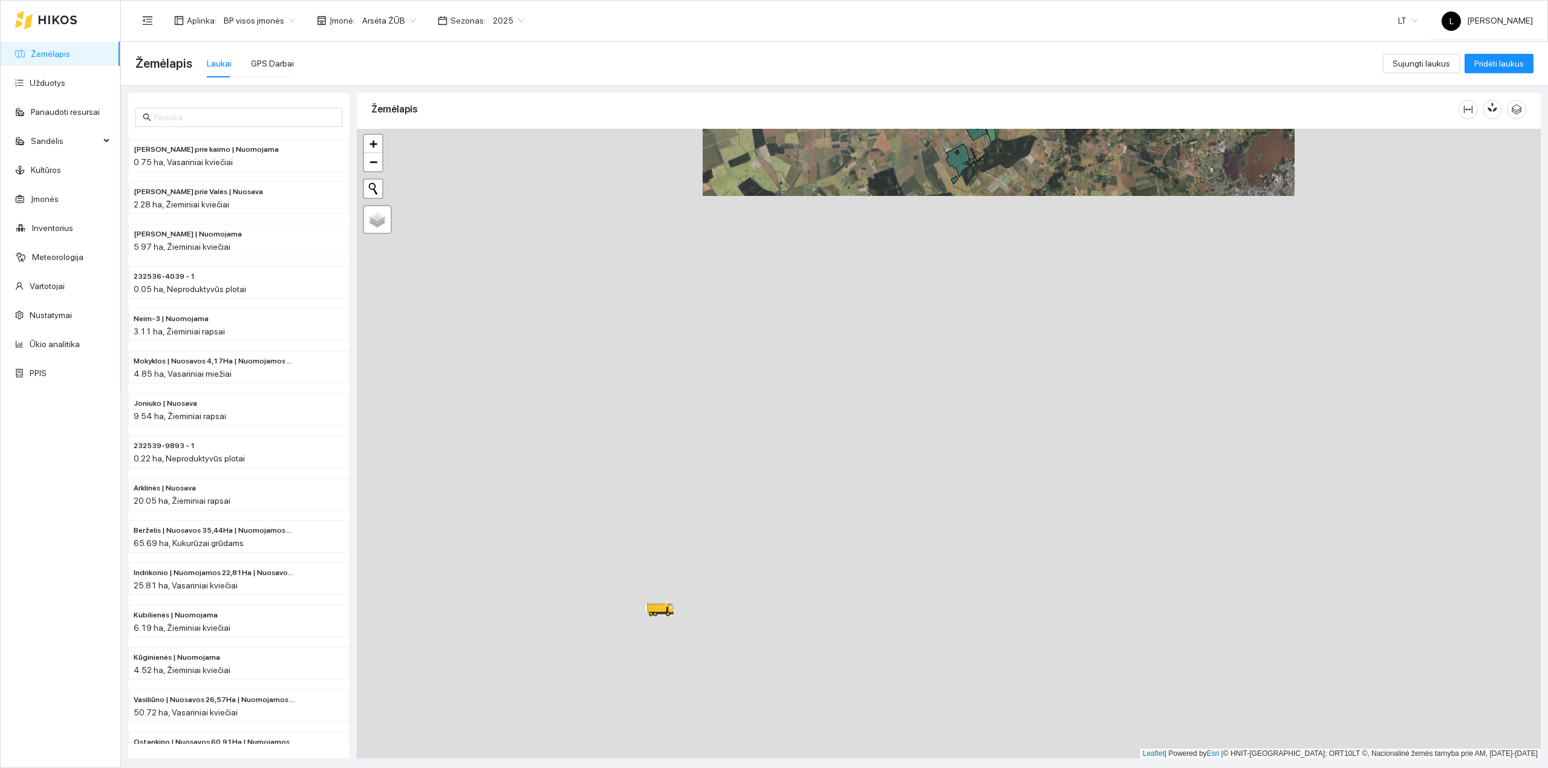
drag, startPoint x: 732, startPoint y: 637, endPoint x: 793, endPoint y: 451, distance: 196.8
click at [946, 356] on div at bounding box center [949, 444] width 1184 height 630
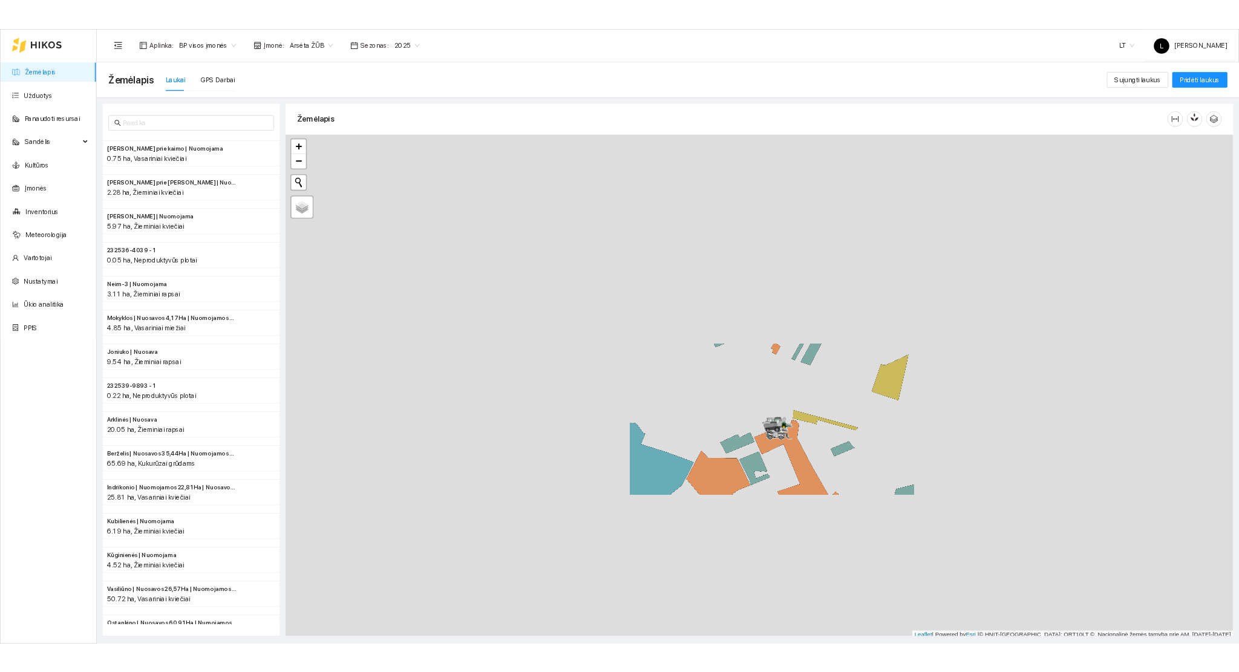
scroll to position [3, 0]
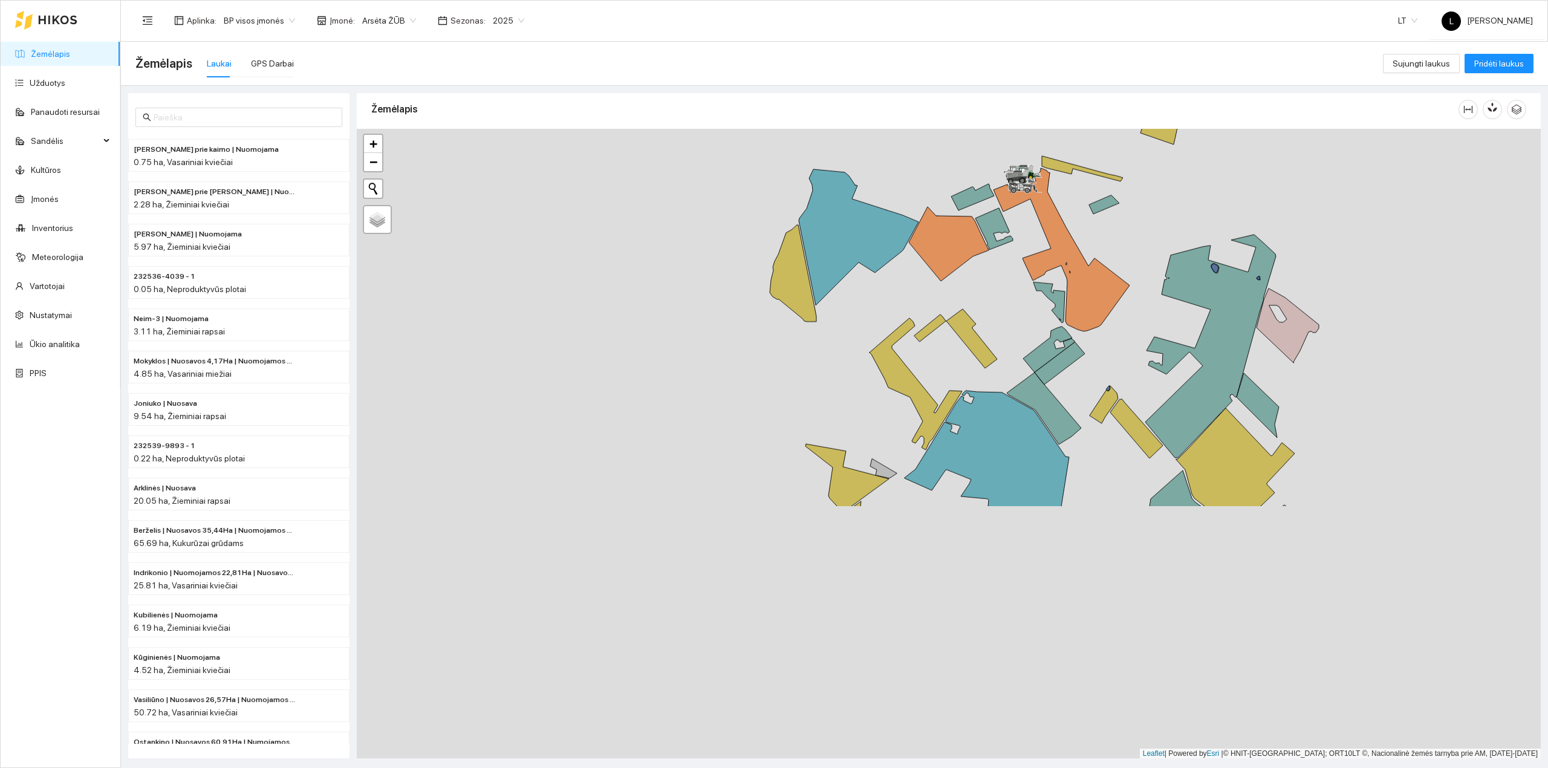
drag, startPoint x: 968, startPoint y: 606, endPoint x: 1021, endPoint y: 230, distance: 379.2
click at [1024, 214] on div at bounding box center [949, 444] width 1184 height 630
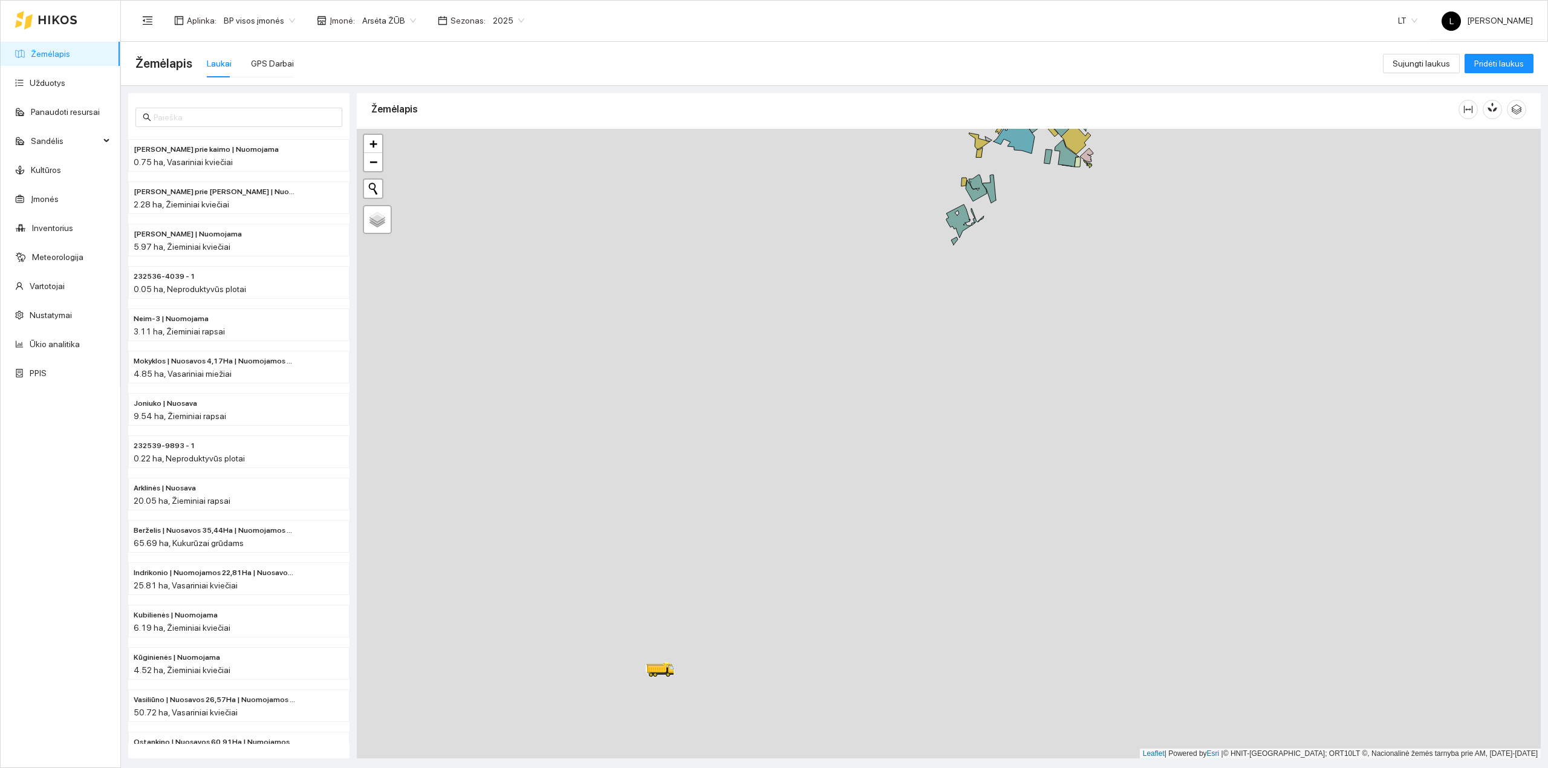
drag, startPoint x: 953, startPoint y: 470, endPoint x: 966, endPoint y: 318, distance: 152.3
click at [966, 318] on div at bounding box center [949, 444] width 1184 height 630
drag, startPoint x: 784, startPoint y: 529, endPoint x: 803, endPoint y: 491, distance: 42.2
click at [802, 492] on div at bounding box center [949, 444] width 1184 height 630
drag, startPoint x: 765, startPoint y: 588, endPoint x: 820, endPoint y: 425, distance: 172.3
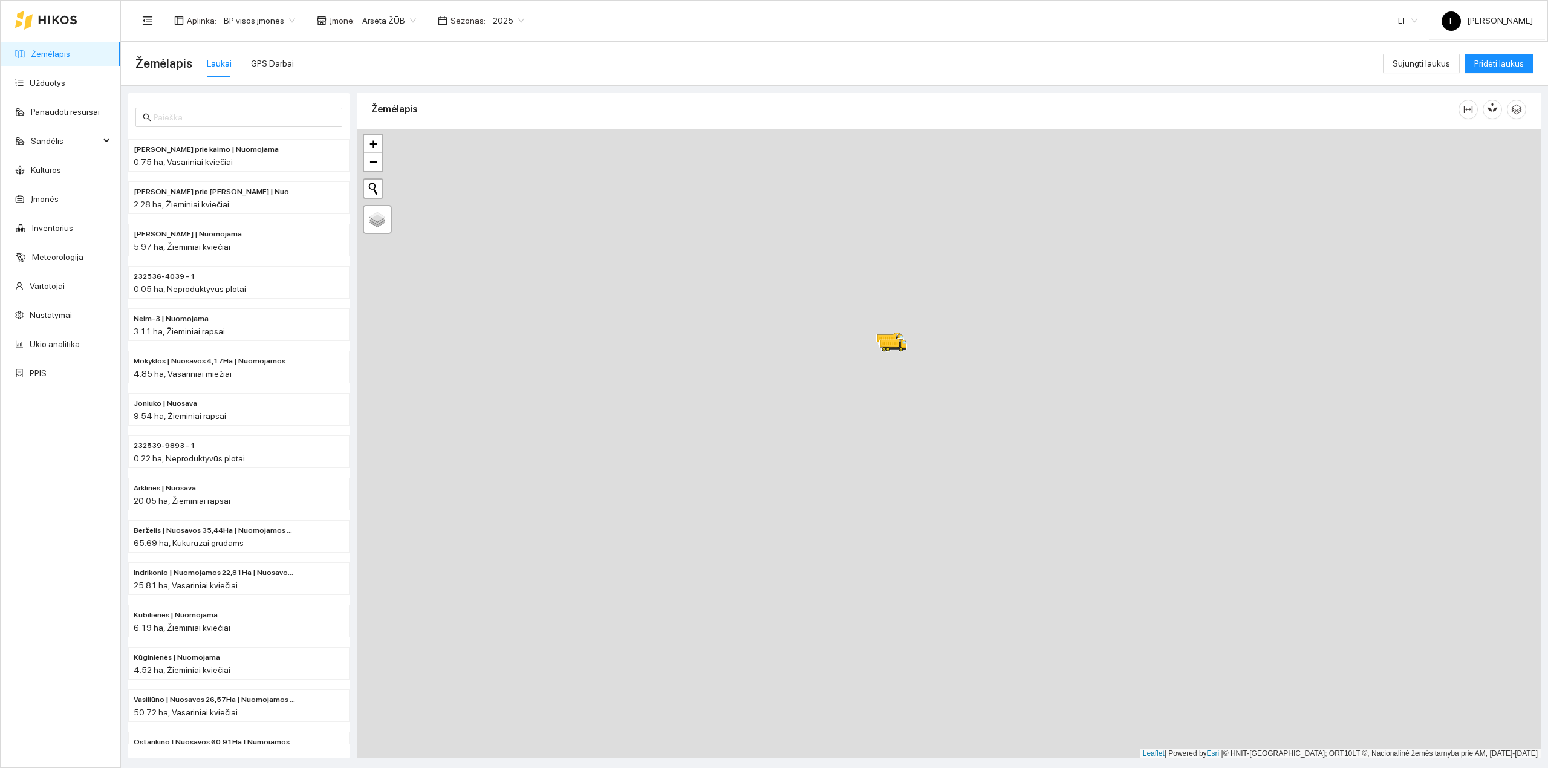
click at [820, 425] on div at bounding box center [949, 444] width 1184 height 630
drag, startPoint x: 966, startPoint y: 218, endPoint x: 998, endPoint y: 50, distance: 171.2
click at [999, 47] on main "Žemėlapis Laukai GPS Darbai Sujungti laukus Pridėti [PERSON_NAME] prie kaimo | …" at bounding box center [834, 405] width 1427 height 726
drag, startPoint x: 739, startPoint y: 433, endPoint x: 767, endPoint y: 327, distance: 110.0
click at [765, 324] on div at bounding box center [949, 444] width 1184 height 630
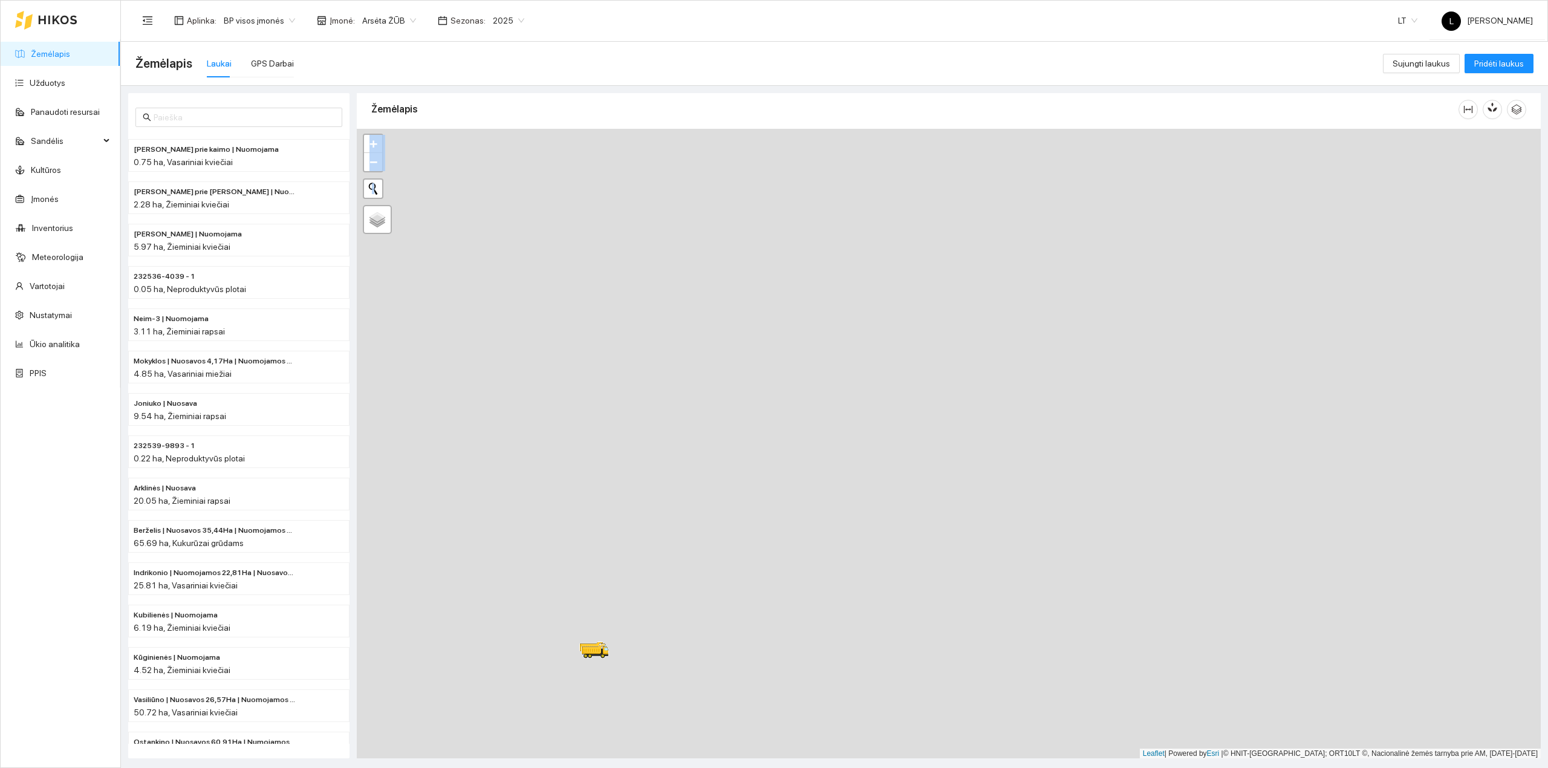
drag, startPoint x: 949, startPoint y: 325, endPoint x: 695, endPoint y: 760, distance: 503.6
click at [695, 760] on main "Žemėlapis Laukai GPS Darbai Sujungti laukus Pridėti [PERSON_NAME] prie kaimo | …" at bounding box center [834, 405] width 1427 height 726
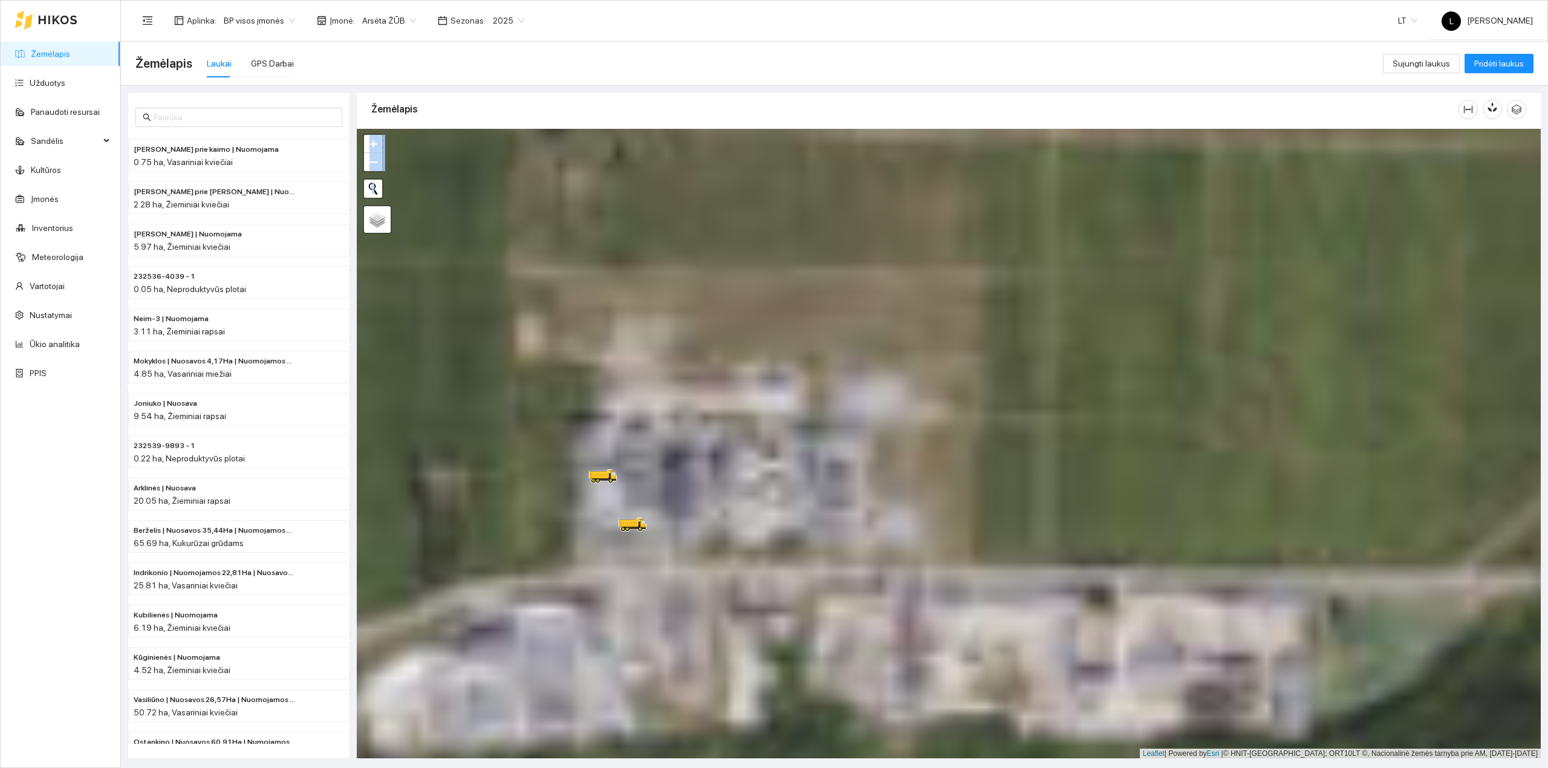
drag, startPoint x: 605, startPoint y: 555, endPoint x: 615, endPoint y: 633, distance: 78.0
click at [617, 616] on div at bounding box center [949, 444] width 1184 height 630
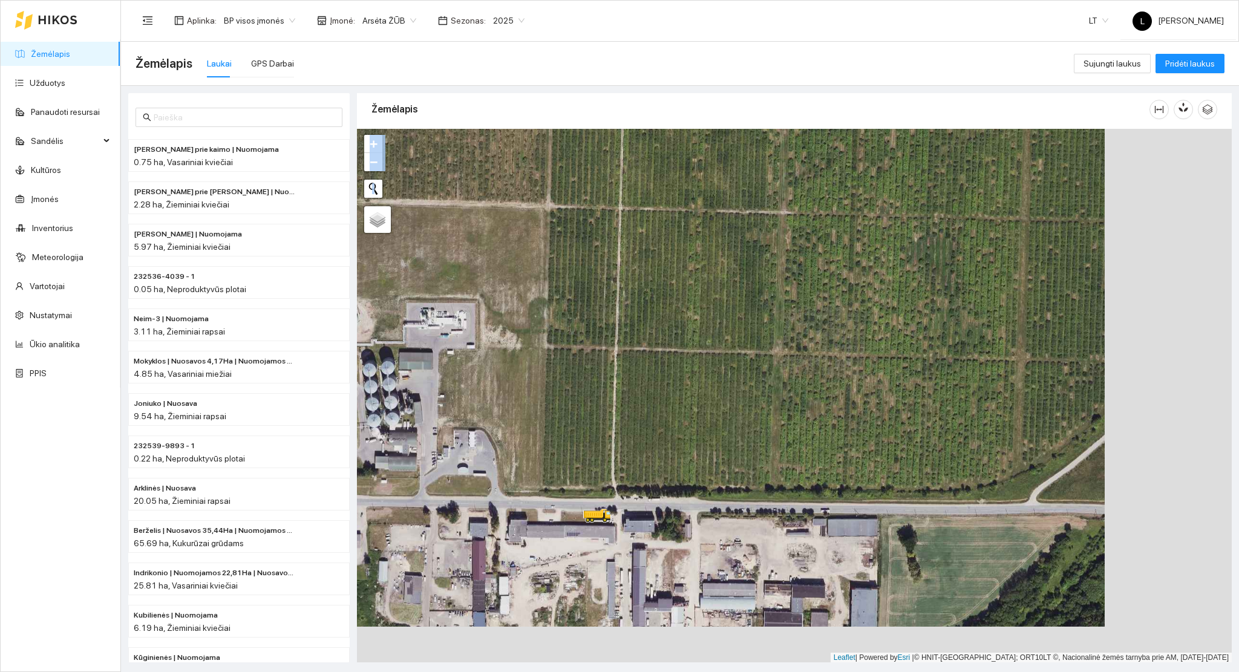
drag, startPoint x: 795, startPoint y: 422, endPoint x: 681, endPoint y: 390, distance: 118.5
click at [685, 390] on div at bounding box center [794, 396] width 874 height 534
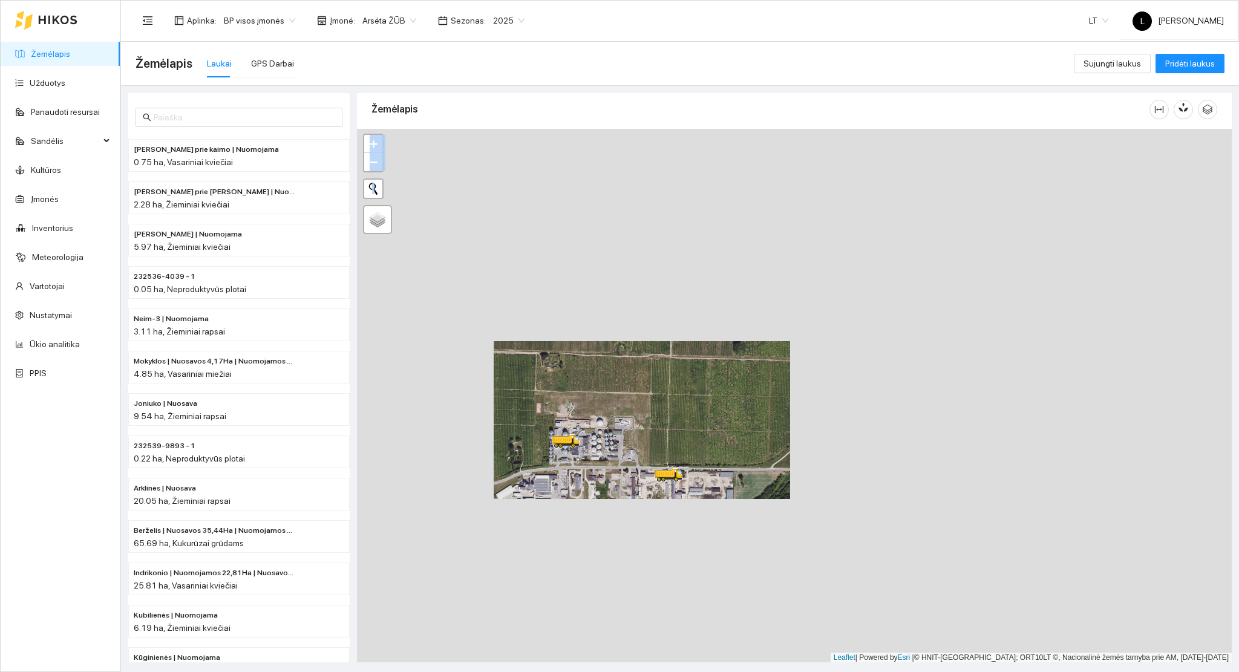
drag, startPoint x: 757, startPoint y: 478, endPoint x: 589, endPoint y: 448, distance: 170.8
click at [598, 451] on div at bounding box center [794, 396] width 874 height 534
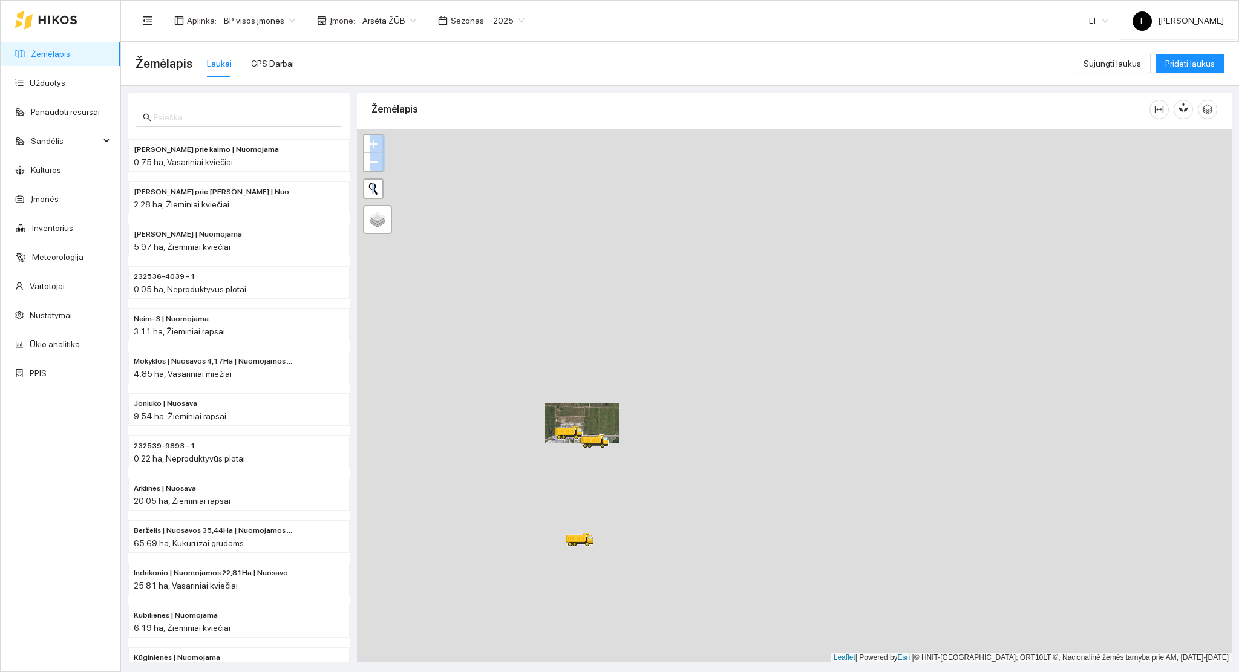
drag, startPoint x: 647, startPoint y: 450, endPoint x: 605, endPoint y: 447, distance: 42.4
click at [611, 446] on div at bounding box center [794, 396] width 874 height 534
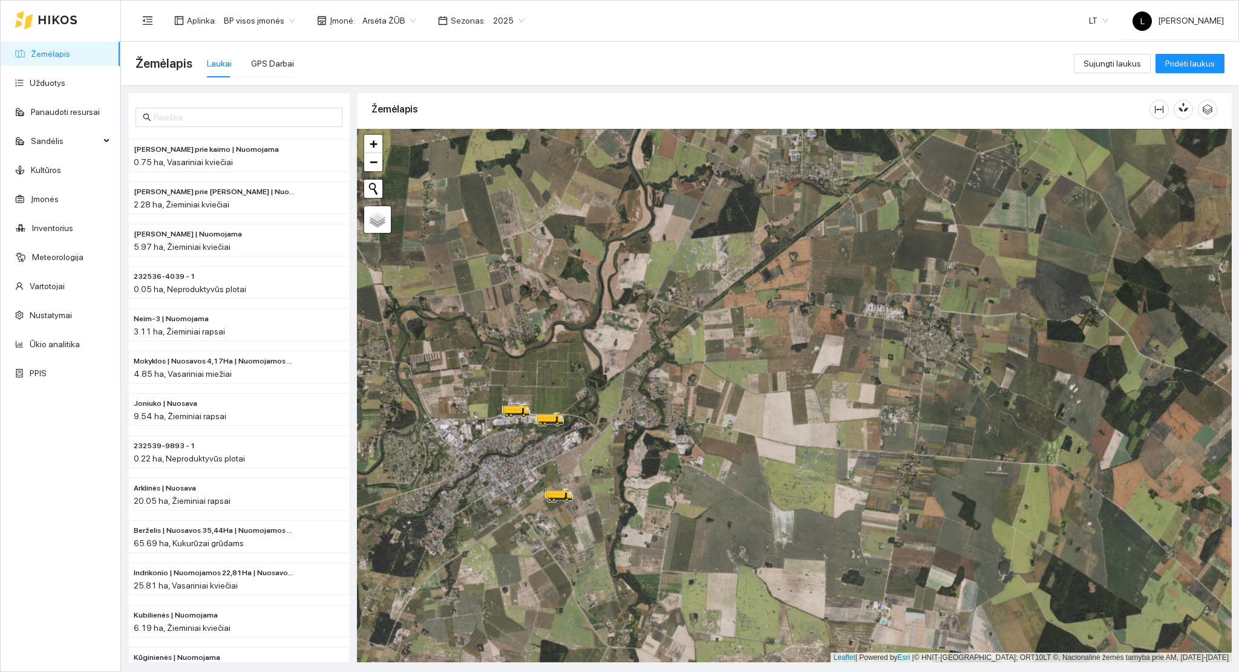
click at [487, 125] on div "Žemėlapis" at bounding box center [760, 109] width 778 height 34
drag, startPoint x: 686, startPoint y: 394, endPoint x: 590, endPoint y: 695, distance: 315.4
click at [590, 672] on html "Žemėlapis Užduotys Panaudoti resursai Sandėlis Kultūros Įmonės Inventorius Mete…" at bounding box center [619, 336] width 1239 height 672
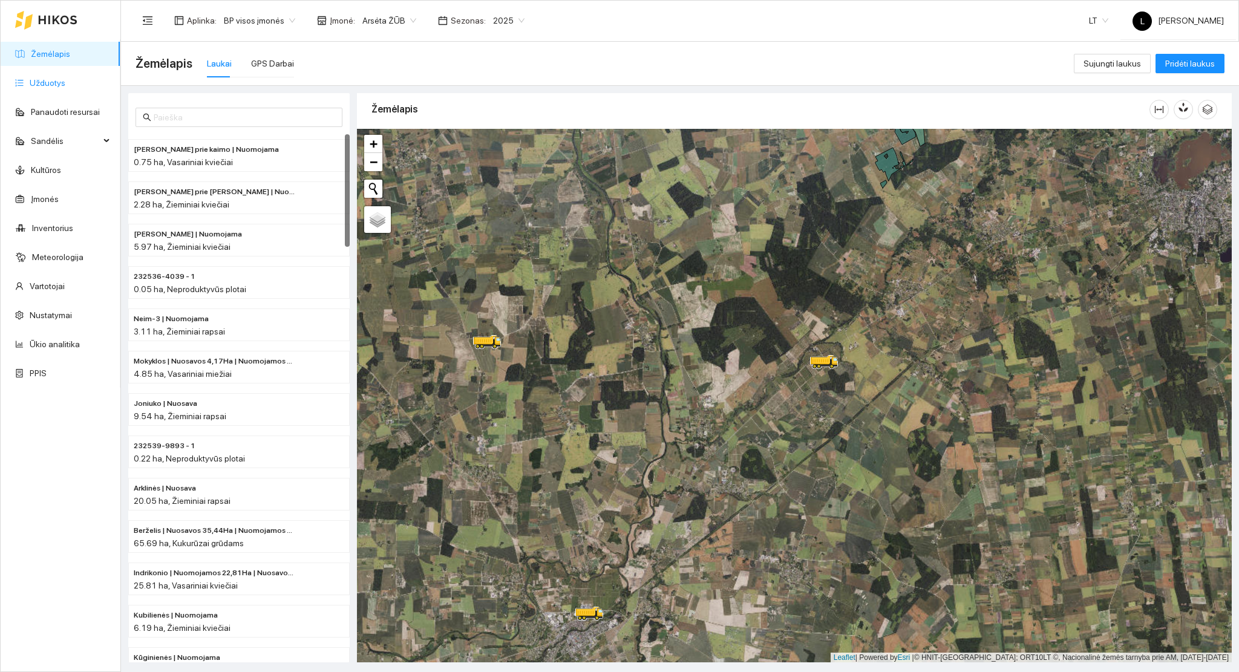
click at [60, 81] on link "Užduotys" at bounding box center [48, 83] width 36 height 10
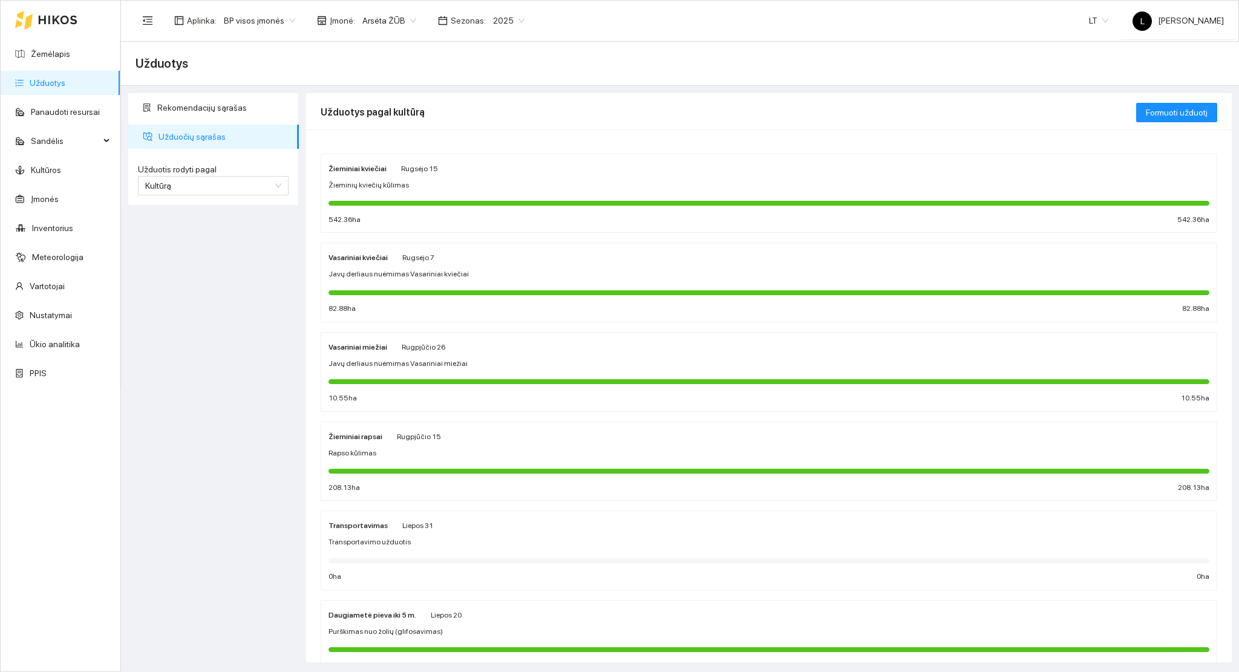
click at [411, 203] on div at bounding box center [768, 203] width 881 height 5
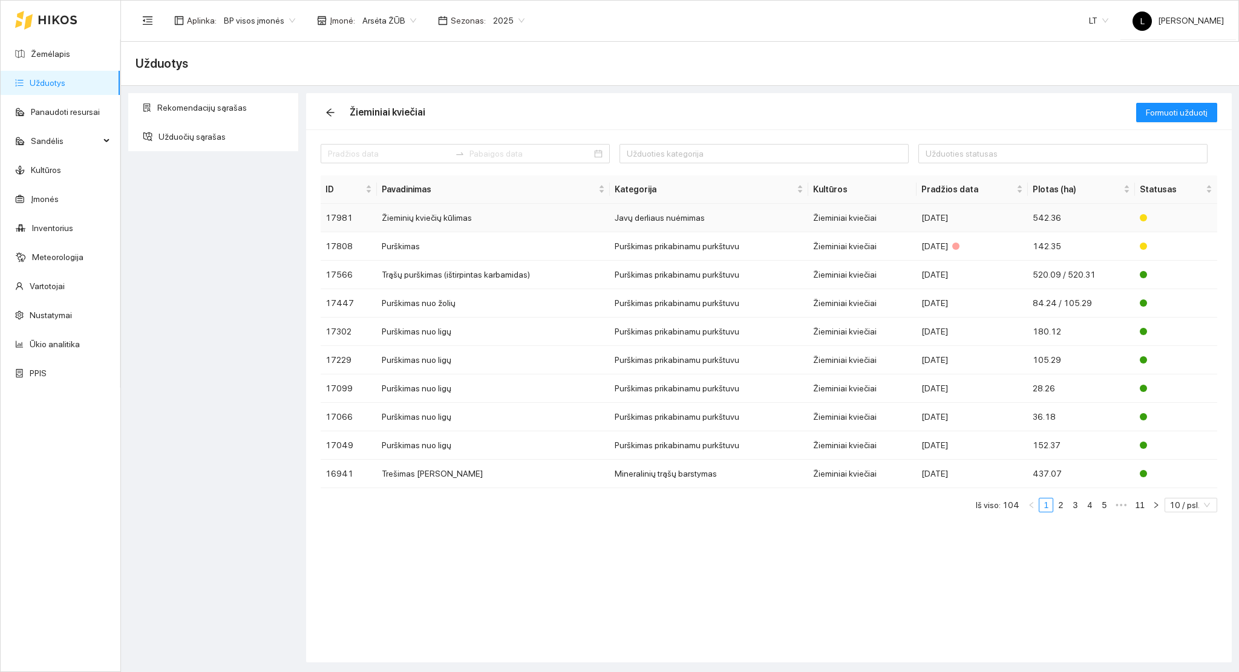
click at [666, 214] on td "Javų derliaus nuėmimas" at bounding box center [709, 218] width 198 height 28
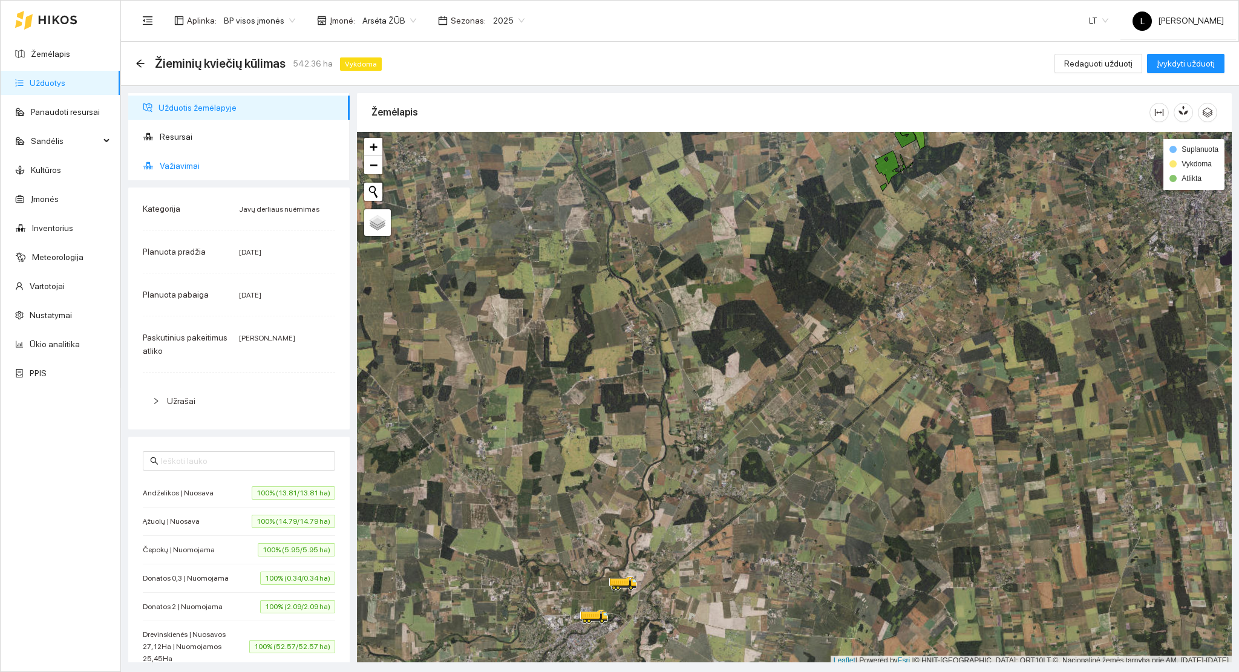
click at [184, 158] on span "Važiavimai" at bounding box center [250, 166] width 180 height 24
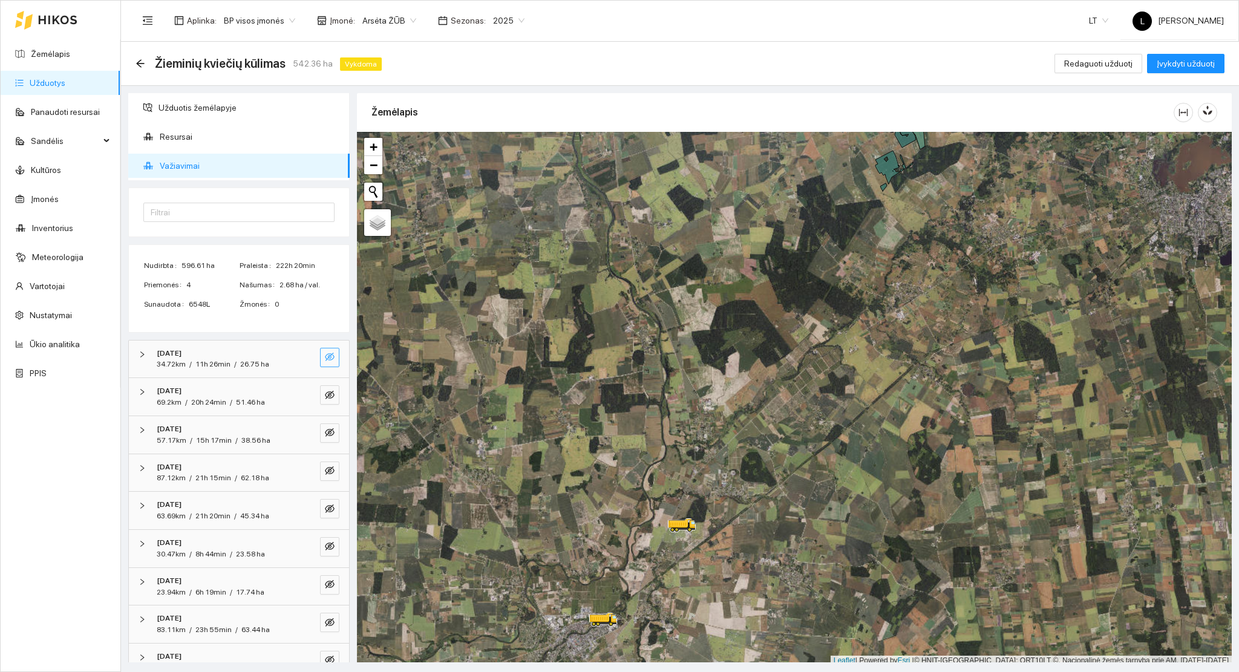
click at [320, 350] on button "button" at bounding box center [329, 357] width 19 height 19
click at [301, 352] on icon "search" at bounding box center [306, 357] width 10 height 10
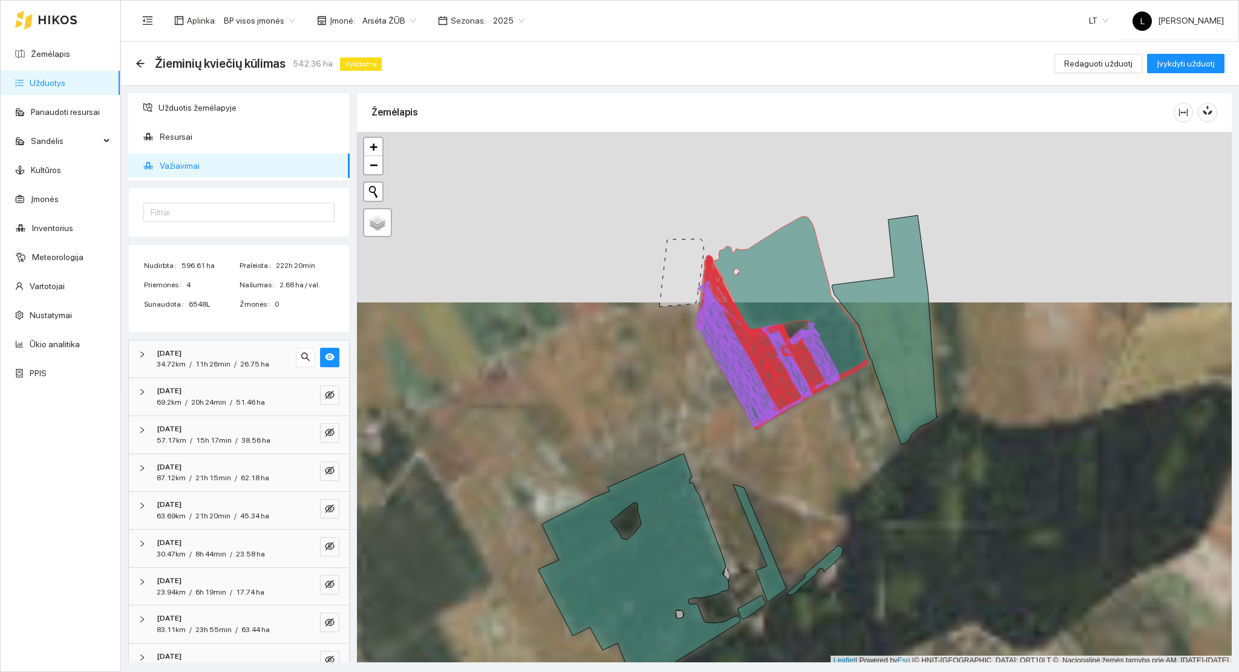
scroll to position [3, 0]
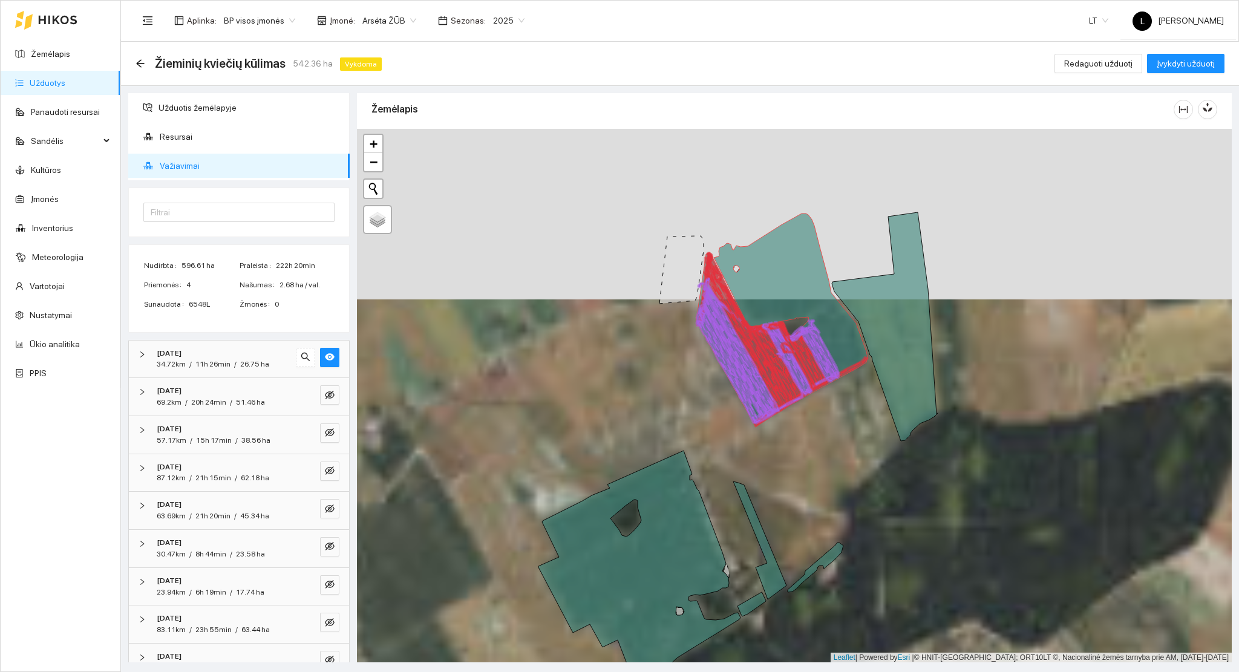
drag, startPoint x: 840, startPoint y: 376, endPoint x: 718, endPoint y: 431, distance: 133.4
click at [351, 136] on div at bounding box center [351, 136] width 0 height 0
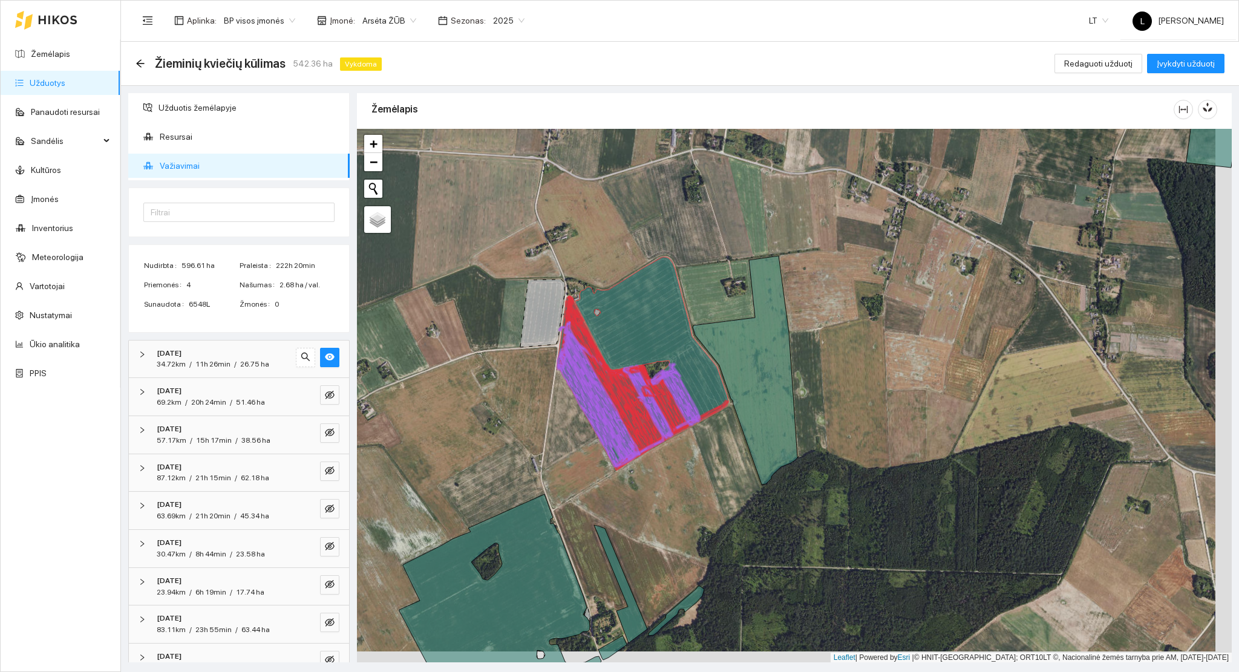
drag, startPoint x: 728, startPoint y: 419, endPoint x: 658, endPoint y: 371, distance: 84.4
click at [660, 373] on div at bounding box center [794, 396] width 874 height 534
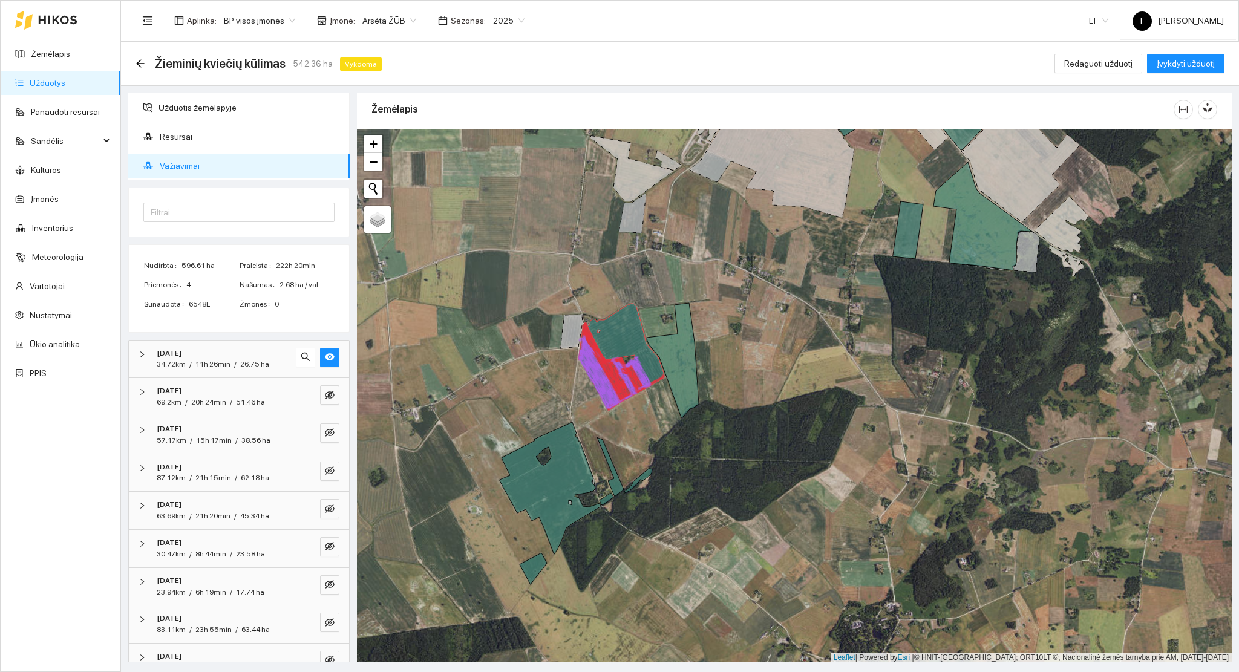
click at [620, 318] on icon at bounding box center [620, 357] width 85 height 106
